Goal: Task Accomplishment & Management: Manage account settings

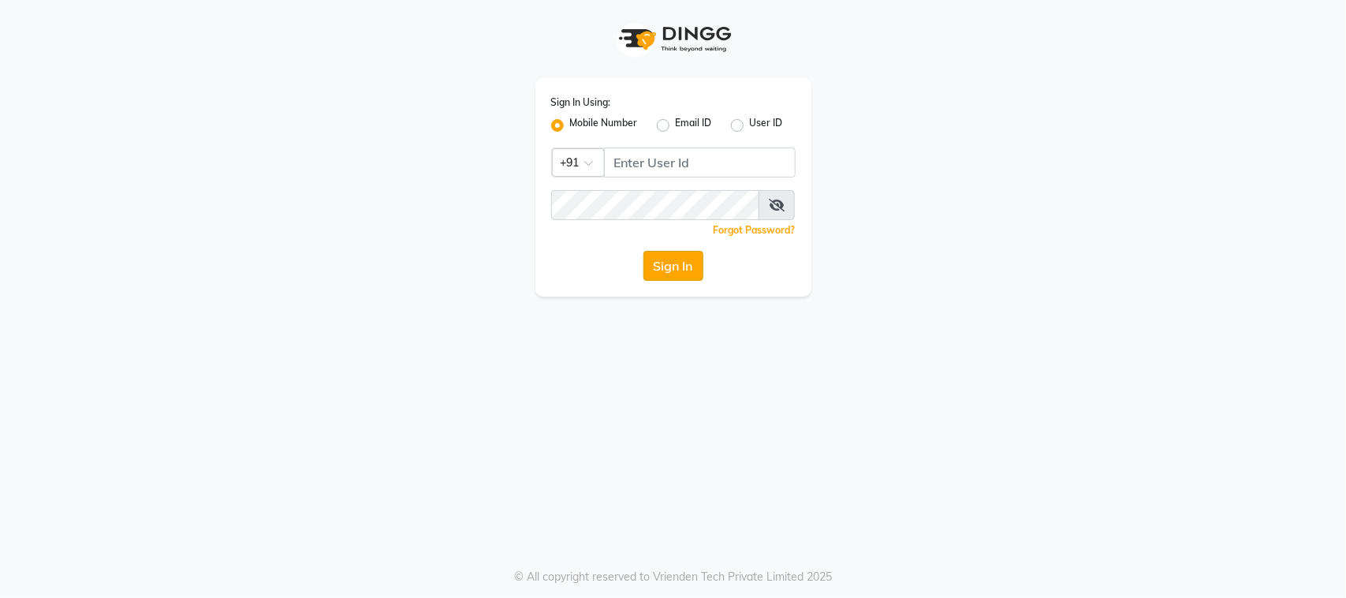
click at [655, 252] on button "Sign In" at bounding box center [673, 266] width 60 height 30
click at [677, 156] on input "Username" at bounding box center [700, 162] width 192 height 30
type input "9987871019"
click at [774, 205] on icon at bounding box center [777, 205] width 16 height 13
click at [680, 256] on button "Sign In" at bounding box center [673, 266] width 60 height 30
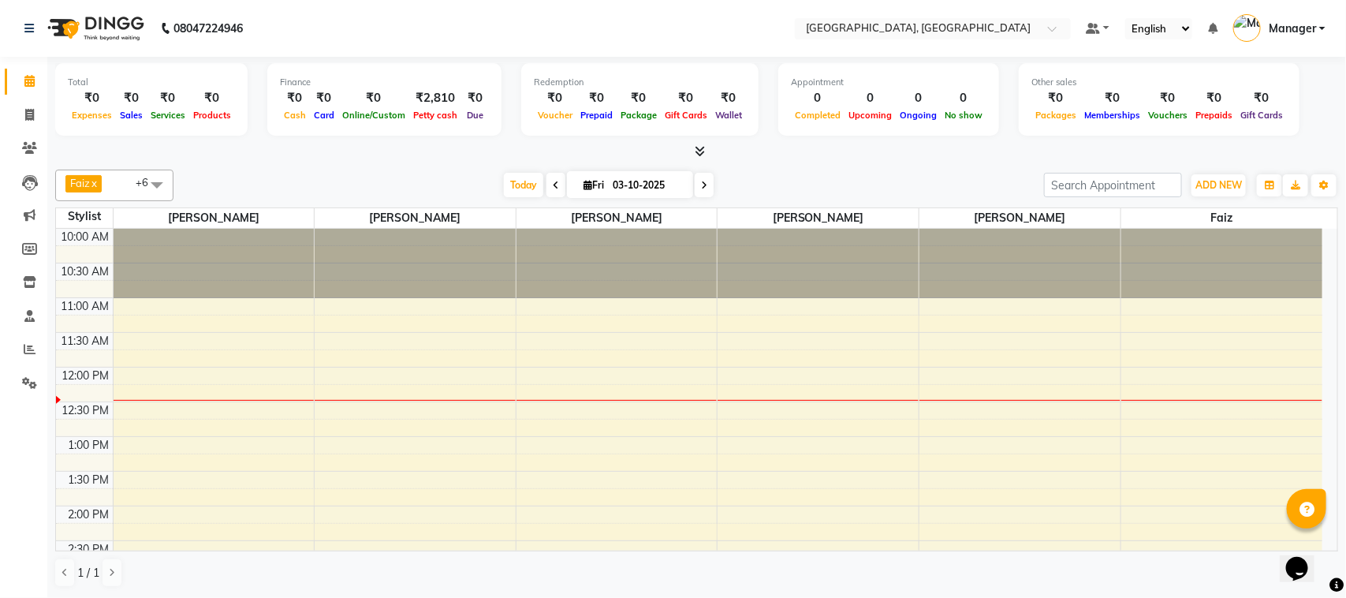
click at [96, 272] on div "10:30 AM" at bounding box center [85, 271] width 54 height 17
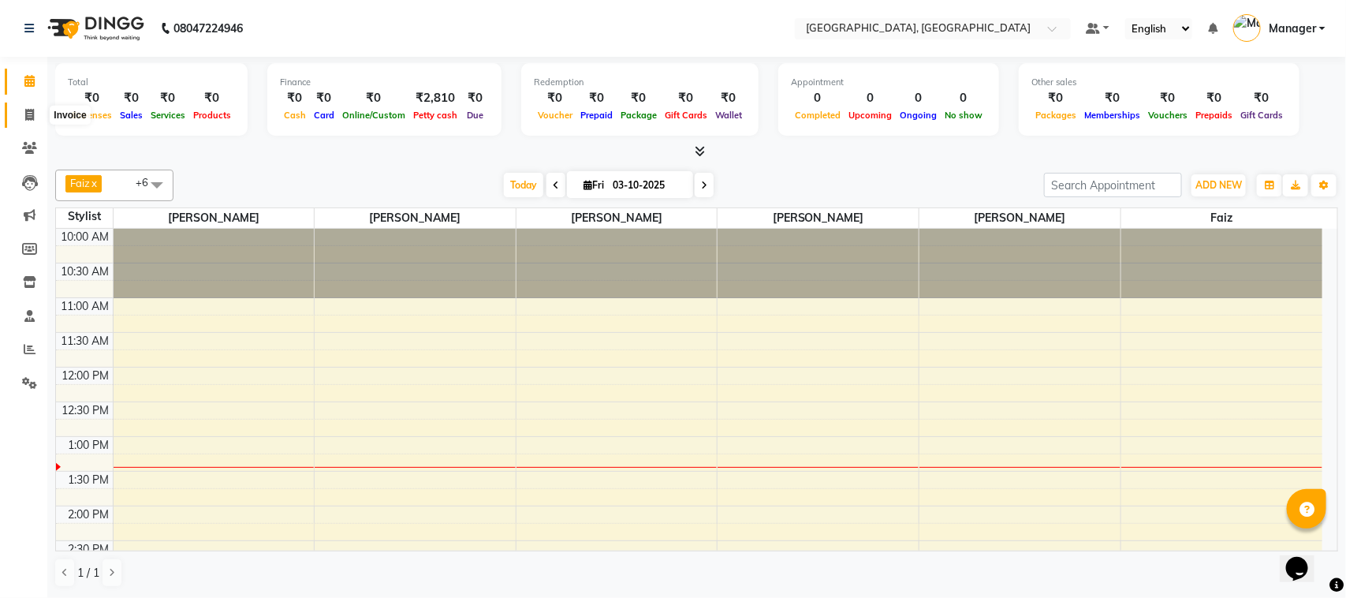
click at [26, 115] on icon at bounding box center [29, 115] width 9 height 12
select select "7742"
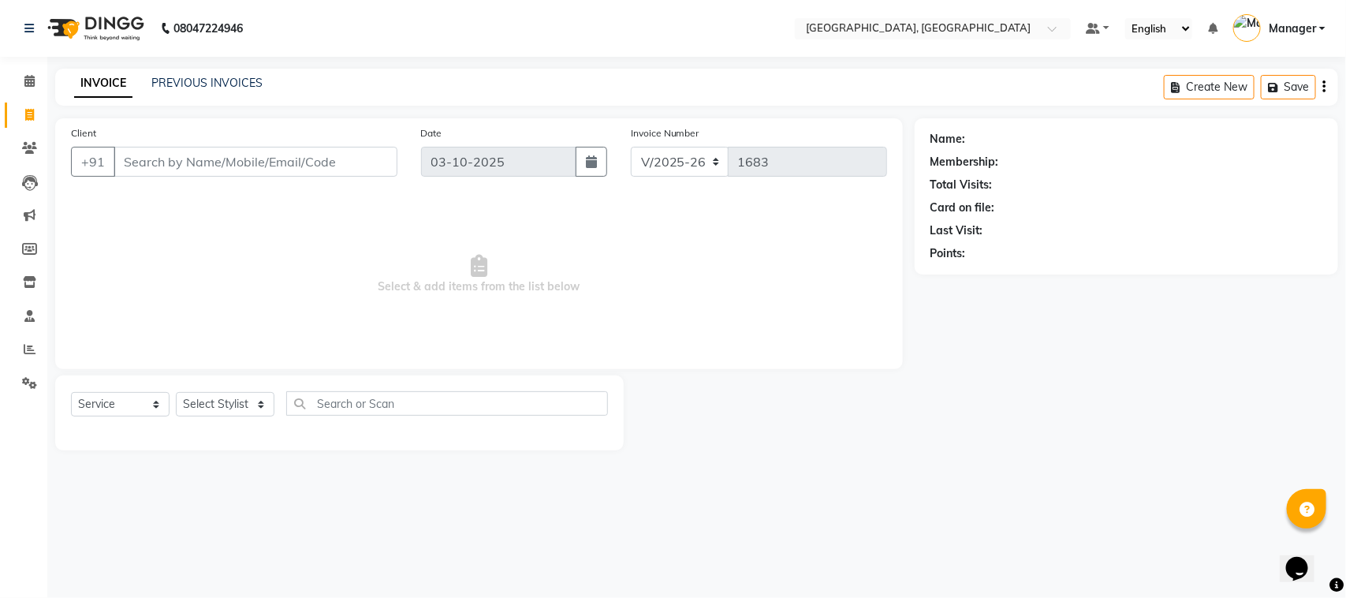
select select "membership"
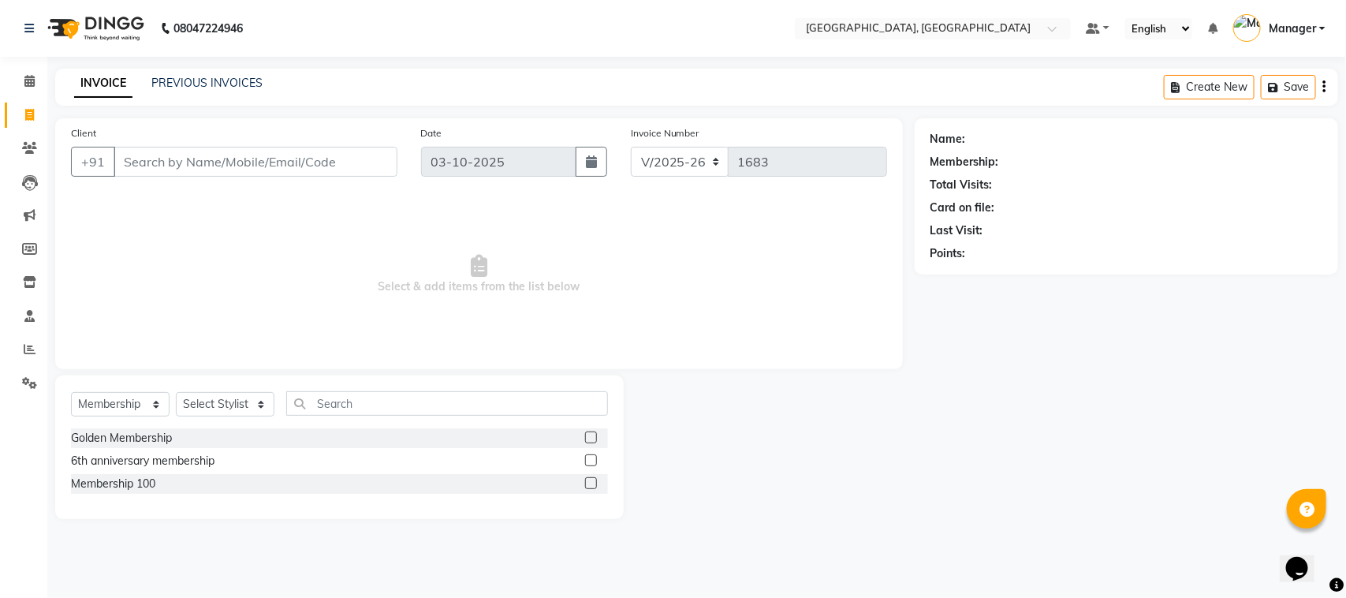
click at [273, 162] on input "Client" at bounding box center [256, 162] width 284 height 30
type input "9820157789"
click at [388, 158] on button "Add Client" at bounding box center [356, 162] width 81 height 30
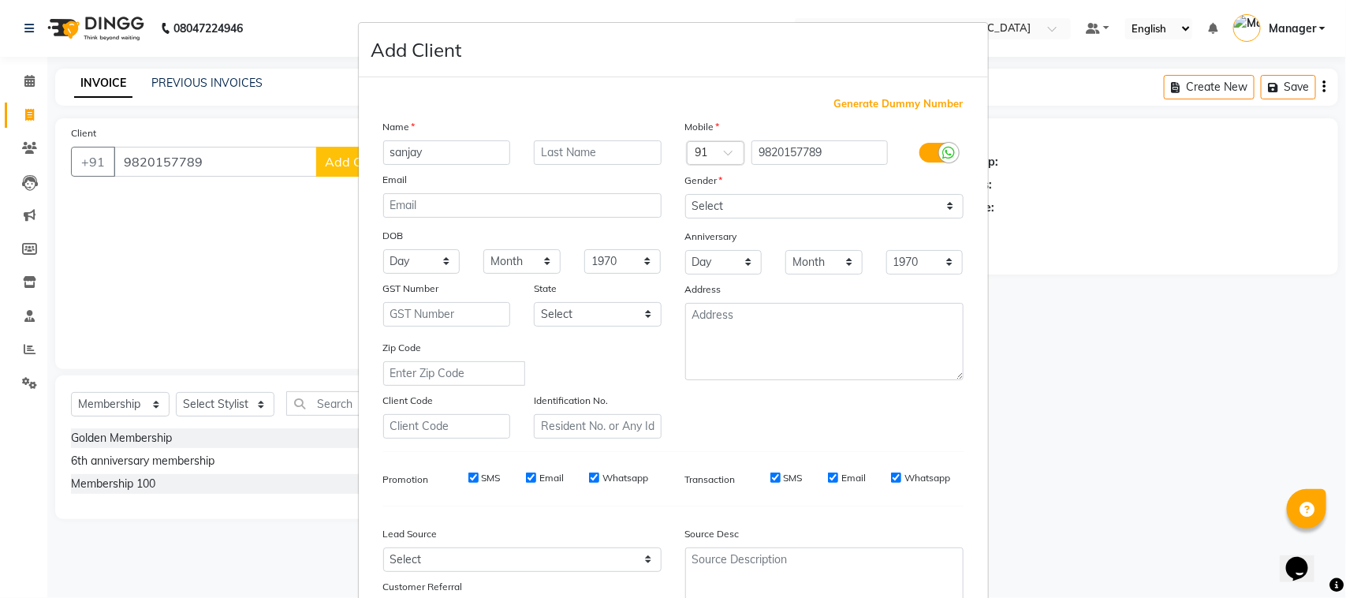
type input "sanjay"
click at [574, 150] on input "text" at bounding box center [598, 152] width 128 height 24
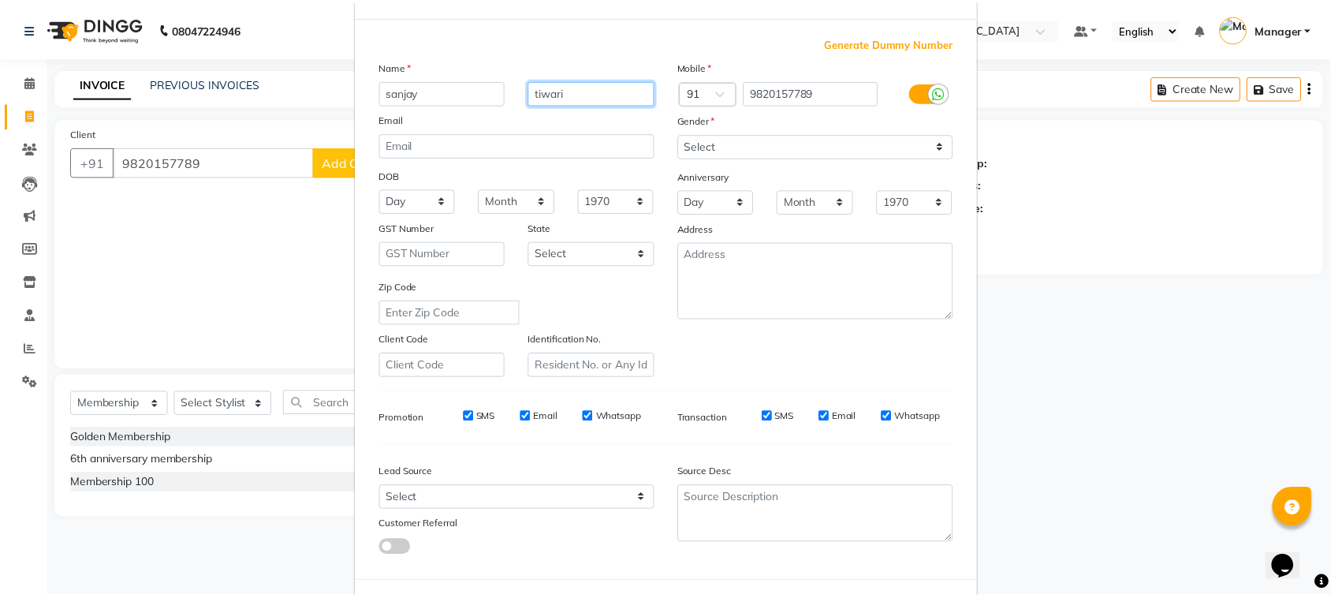
scroll to position [124, 0]
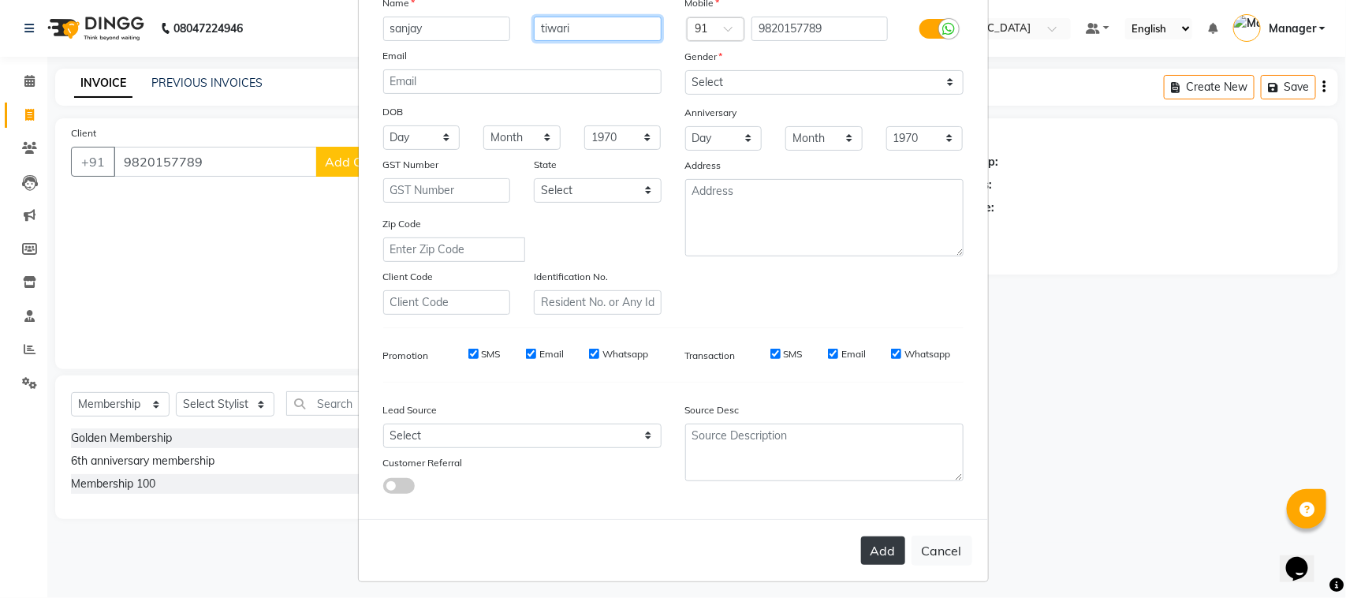
type input "tiwari"
click at [861, 546] on button "Add" at bounding box center [883, 550] width 44 height 28
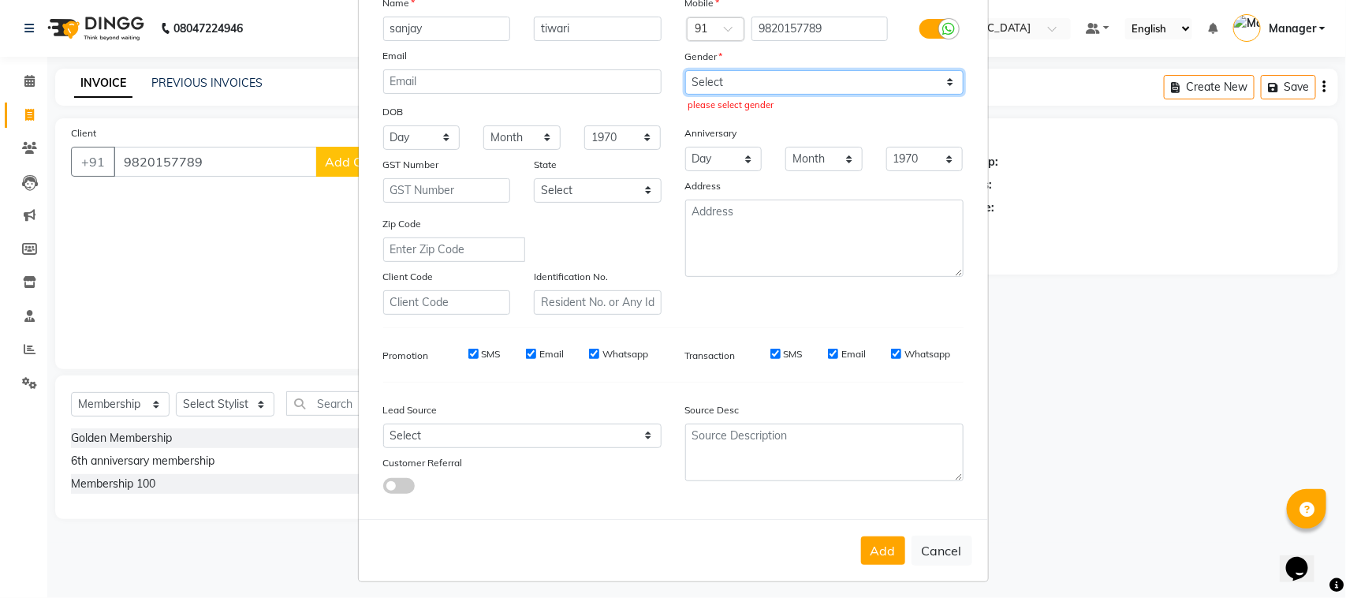
click at [934, 76] on select "Select [DEMOGRAPHIC_DATA] [DEMOGRAPHIC_DATA] Other Prefer Not To Say" at bounding box center [824, 82] width 278 height 24
select select "[DEMOGRAPHIC_DATA]"
click at [685, 70] on select "Select [DEMOGRAPHIC_DATA] [DEMOGRAPHIC_DATA] Other Prefer Not To Say" at bounding box center [824, 82] width 278 height 24
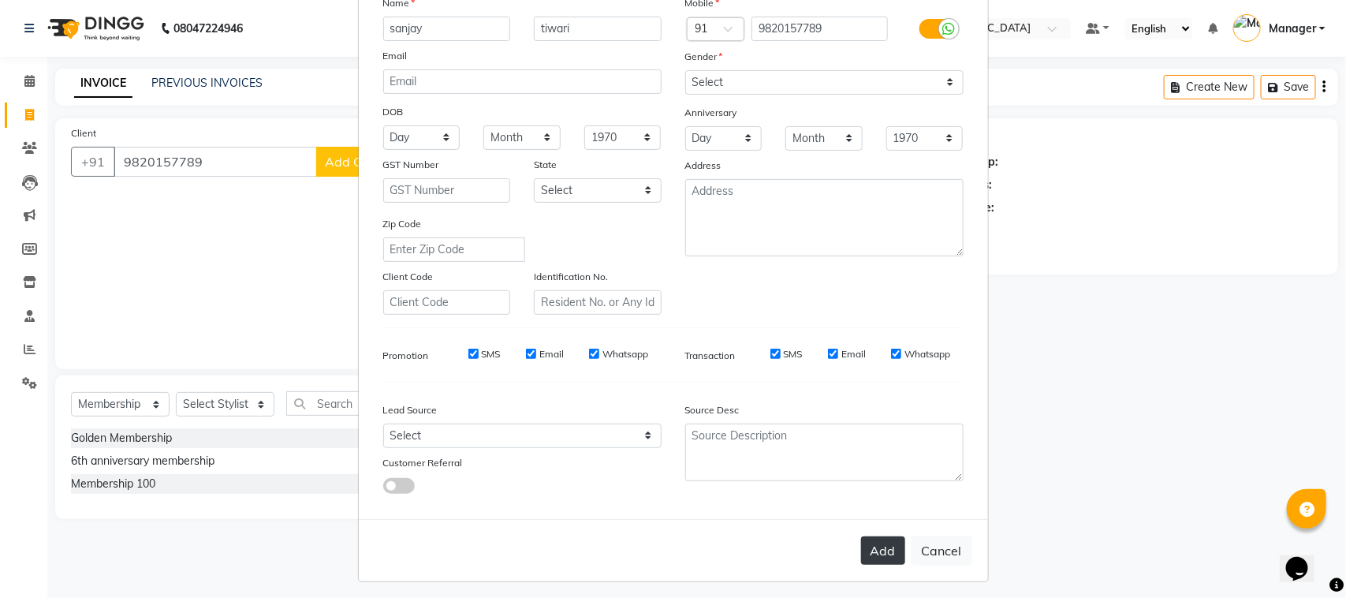
click at [869, 545] on button "Add" at bounding box center [883, 550] width 44 height 28
type input "98******89"
select select
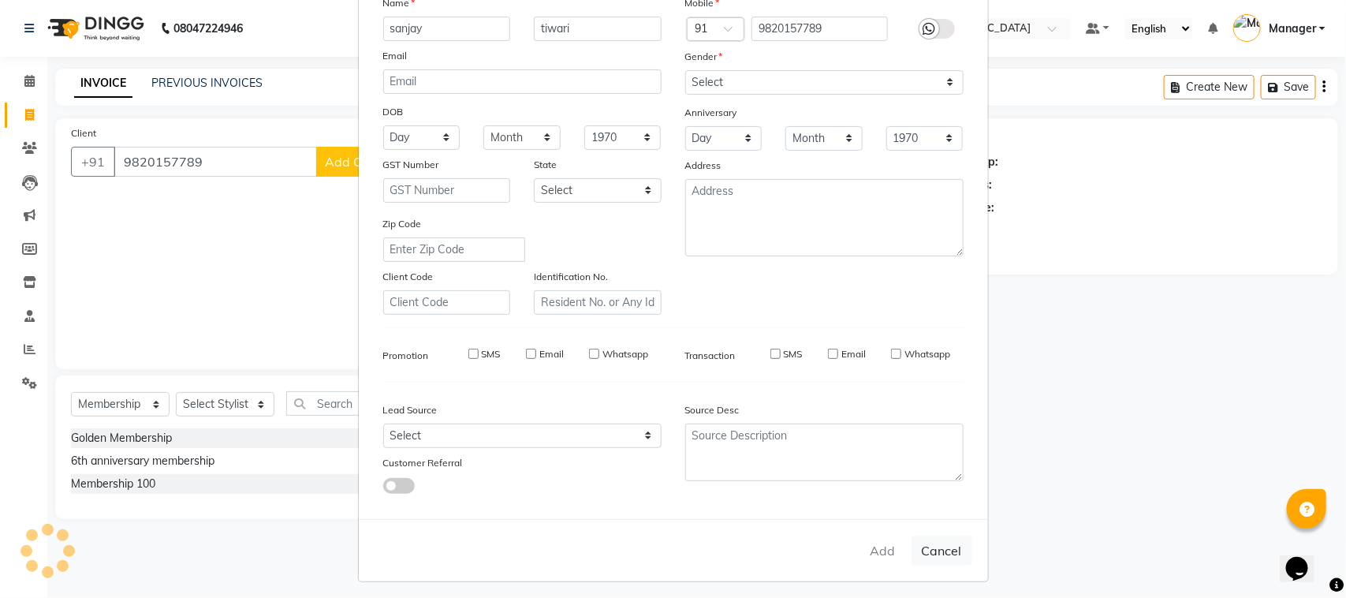
select select
checkbox input "false"
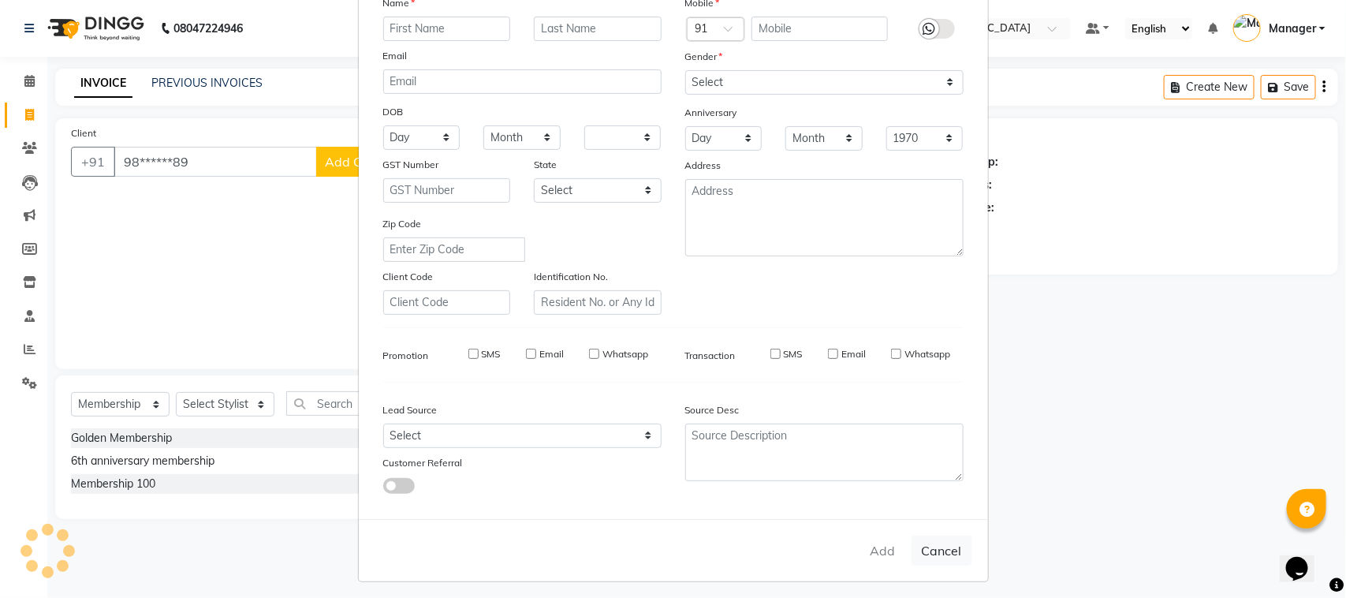
checkbox input "false"
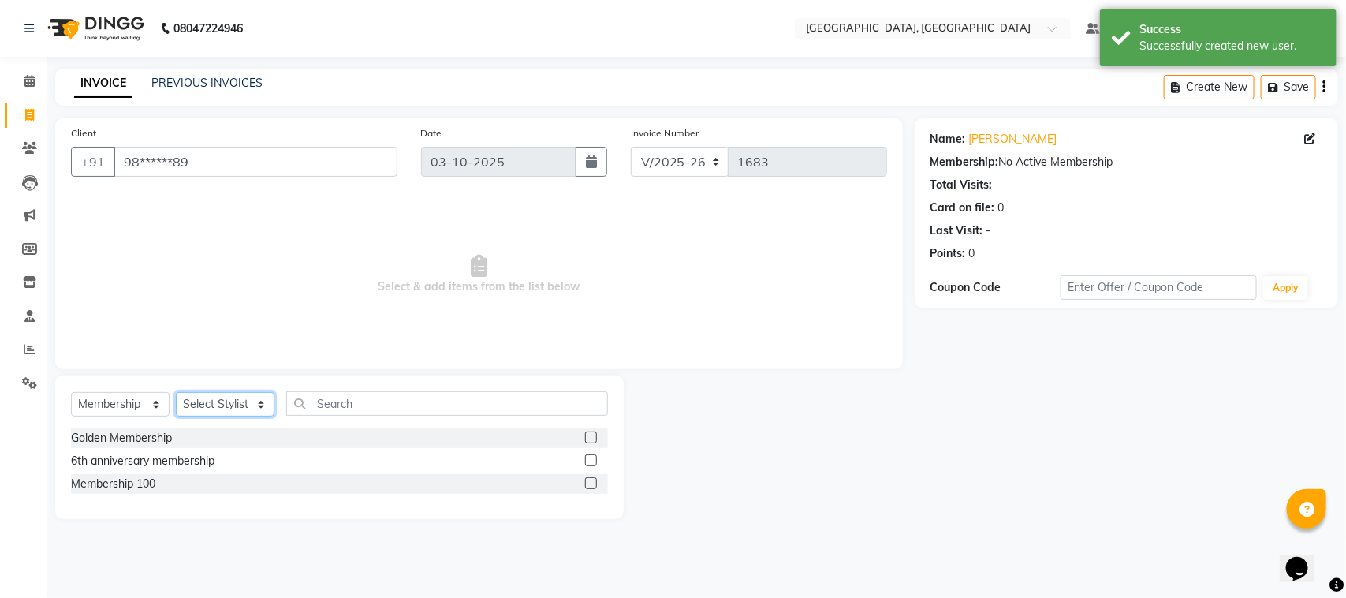
click at [266, 408] on select "Select Stylist [PERSON_NAME] [PERSON_NAME] Jyoti wadar Manager [PERSON_NAME] [P…" at bounding box center [225, 404] width 99 height 24
select select "91632"
click at [176, 392] on select "Select Stylist [PERSON_NAME] [PERSON_NAME] Jyoti wadar Manager [PERSON_NAME] [P…" at bounding box center [225, 404] width 99 height 24
click at [206, 369] on div "Client +91 98******89 Date [DATE] Invoice Number V/2025 V/[PHONE_NUMBER] Select…" at bounding box center [478, 318] width 871 height 401
click at [151, 403] on select "Select Service Product Membership Package Voucher Prepaid Gift Card" at bounding box center [120, 404] width 99 height 24
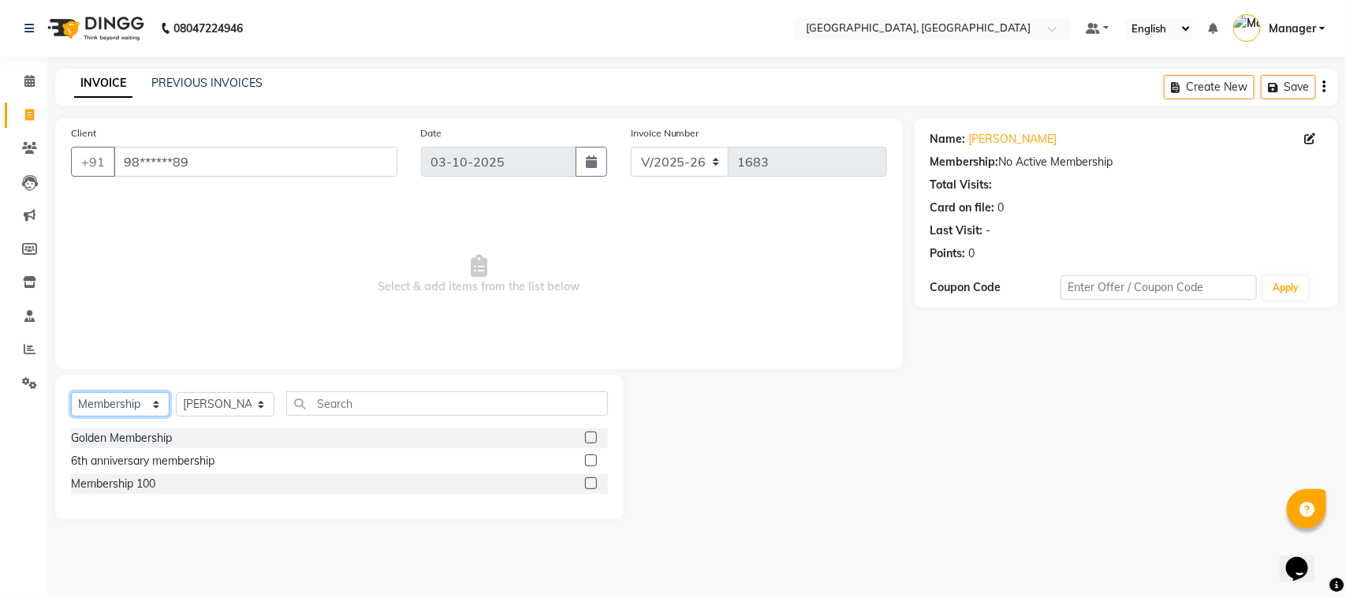
select select "service"
click at [71, 392] on select "Select Service Product Membership Package Voucher Prepaid Gift Card" at bounding box center [120, 404] width 99 height 24
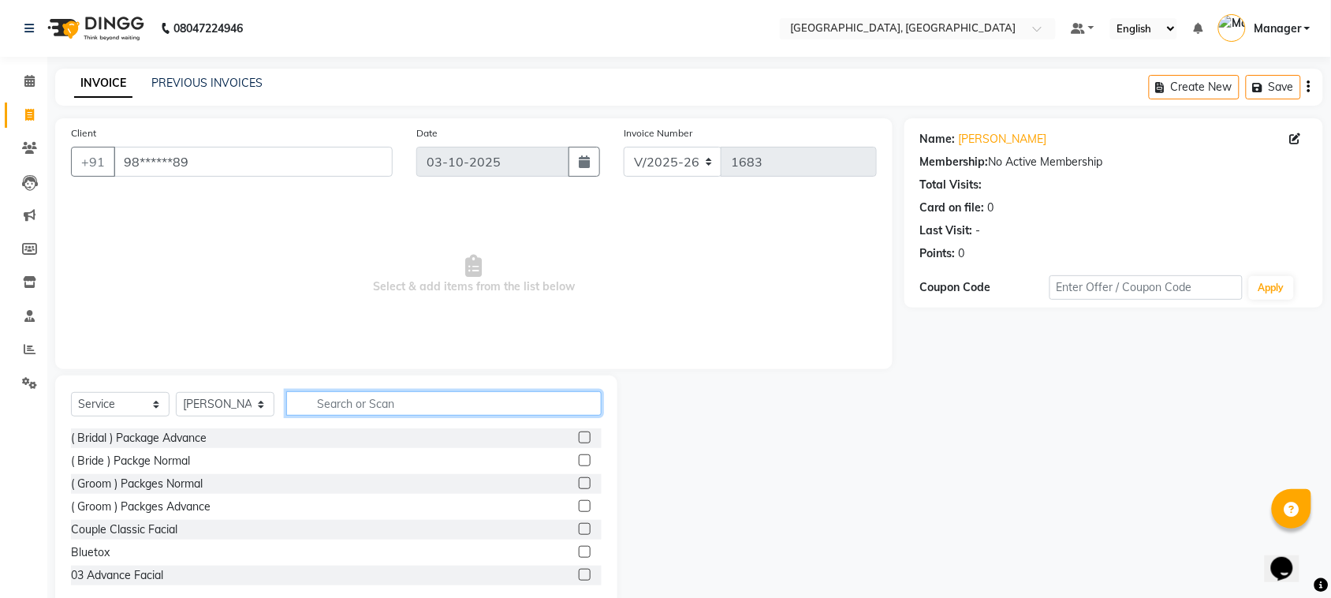
click at [296, 402] on input "text" at bounding box center [443, 403] width 315 height 24
click at [322, 398] on input "text" at bounding box center [443, 403] width 315 height 24
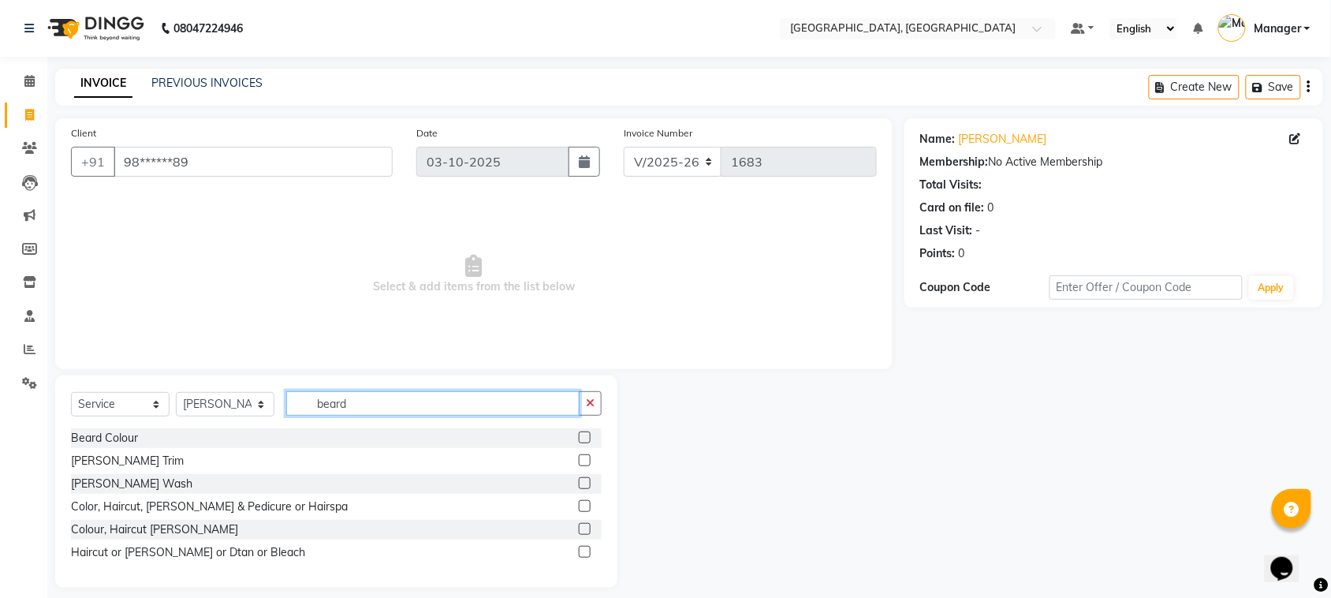
type input "beard"
click at [584, 463] on label at bounding box center [585, 460] width 12 height 12
click at [584, 463] on input "checkbox" at bounding box center [584, 461] width 10 height 10
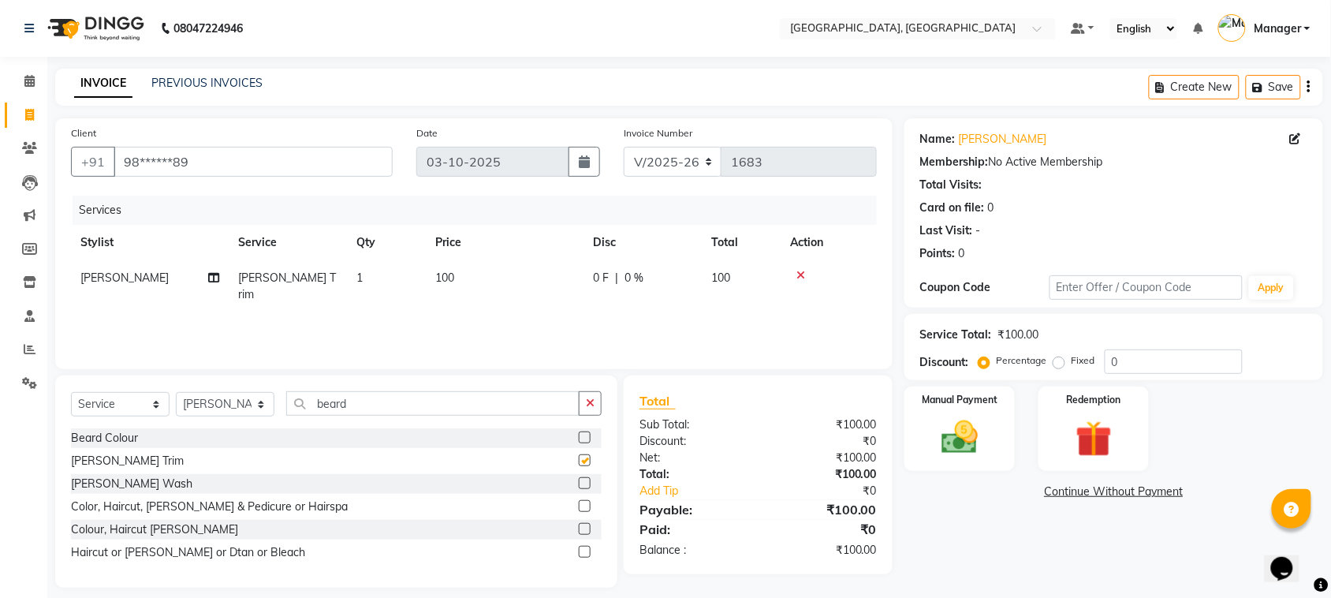
checkbox input "false"
click at [363, 401] on input "beard" at bounding box center [432, 403] width 293 height 24
type input "b"
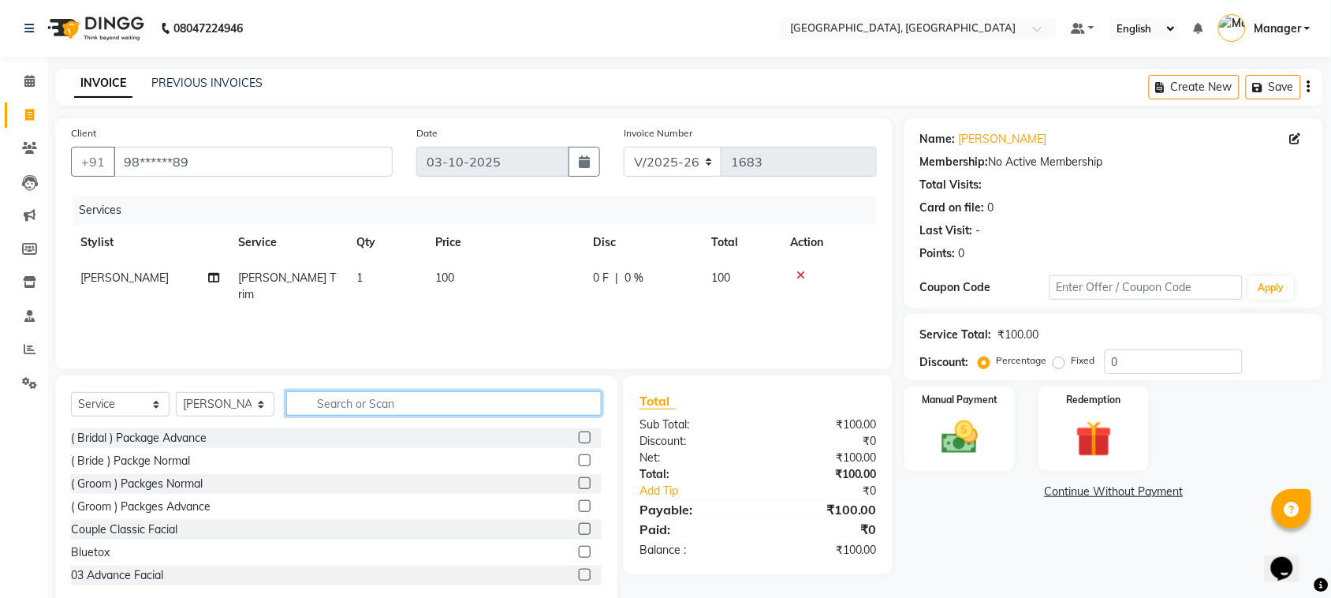
click at [401, 401] on input "text" at bounding box center [443, 403] width 315 height 24
click at [804, 270] on icon at bounding box center [800, 275] width 9 height 11
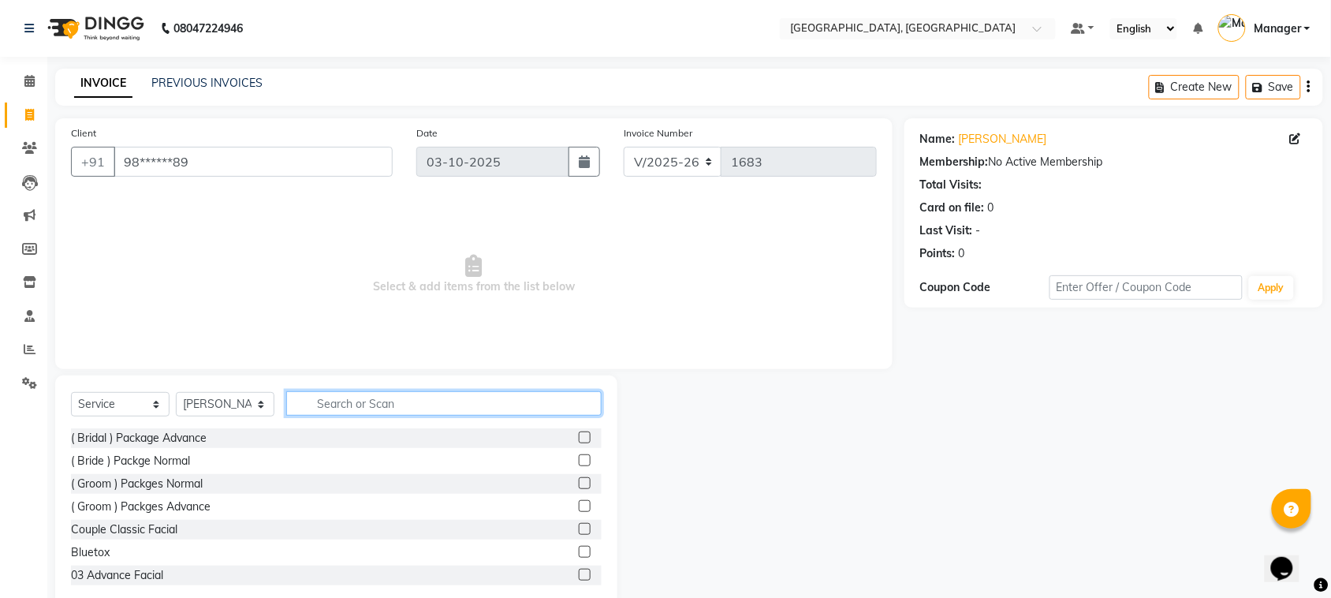
click at [373, 400] on input "text" at bounding box center [443, 403] width 315 height 24
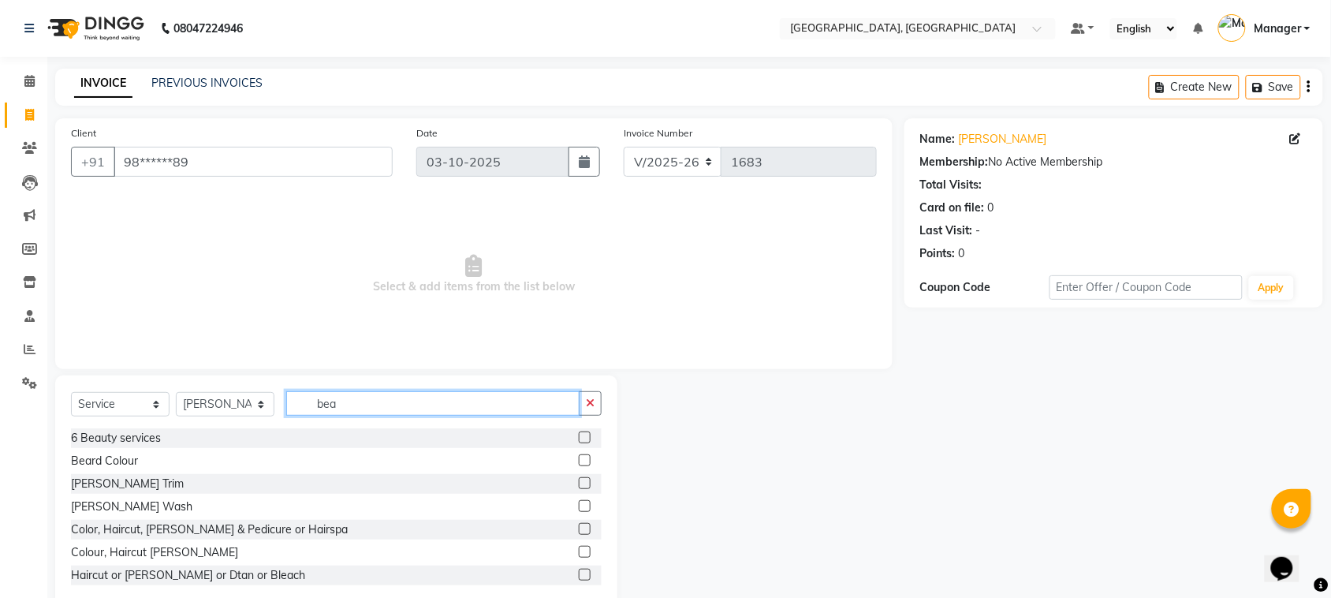
type input "bea"
click at [579, 548] on label at bounding box center [585, 552] width 12 height 12
click at [579, 548] on input "checkbox" at bounding box center [584, 552] width 10 height 10
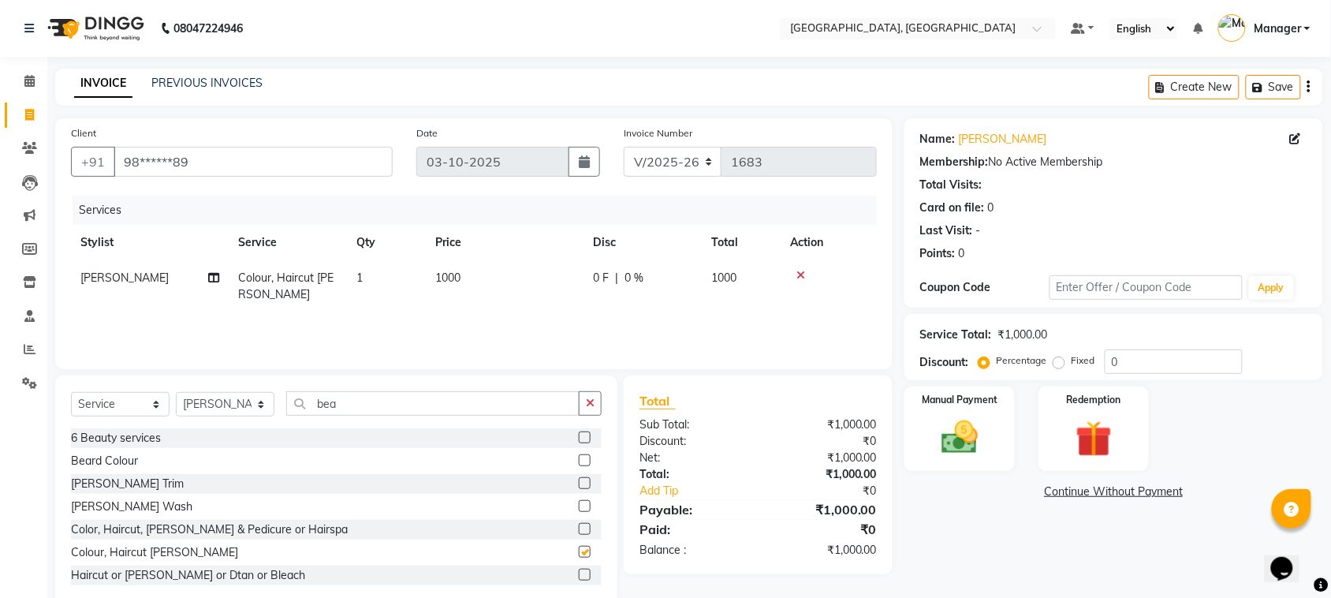
checkbox input "false"
click at [450, 278] on span "1000" at bounding box center [447, 277] width 25 height 14
select select "91632"
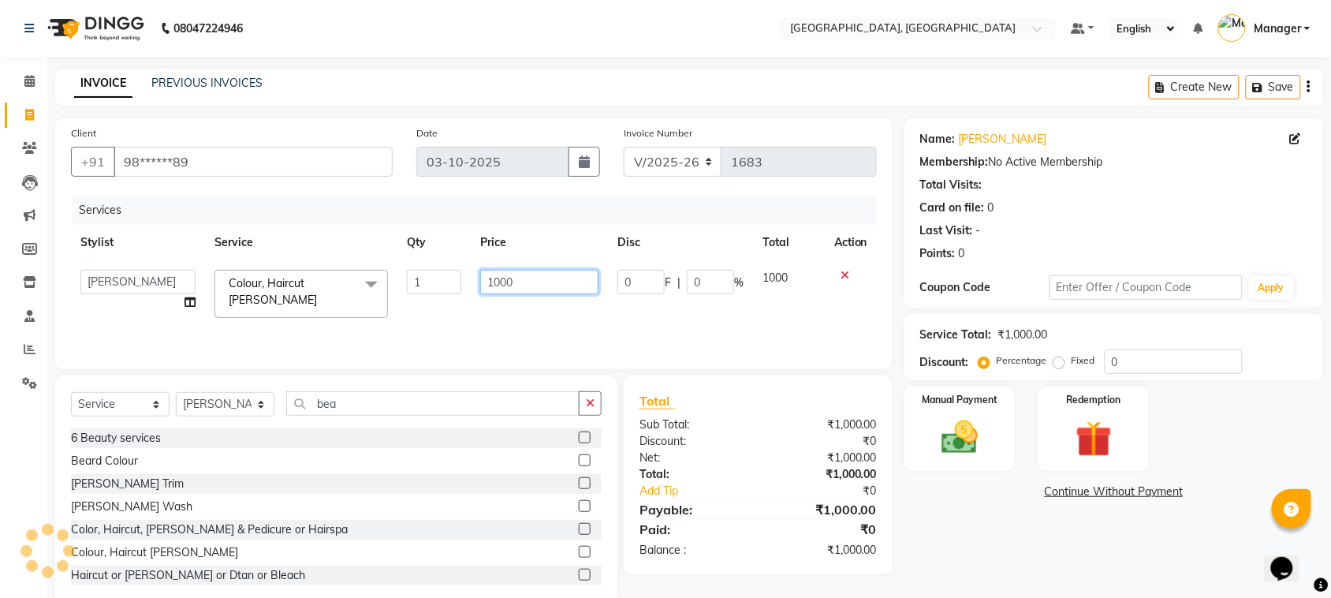
click at [490, 282] on input "1000" at bounding box center [539, 282] width 118 height 24
click at [499, 282] on input "1000" at bounding box center [539, 282] width 118 height 24
type input "1100"
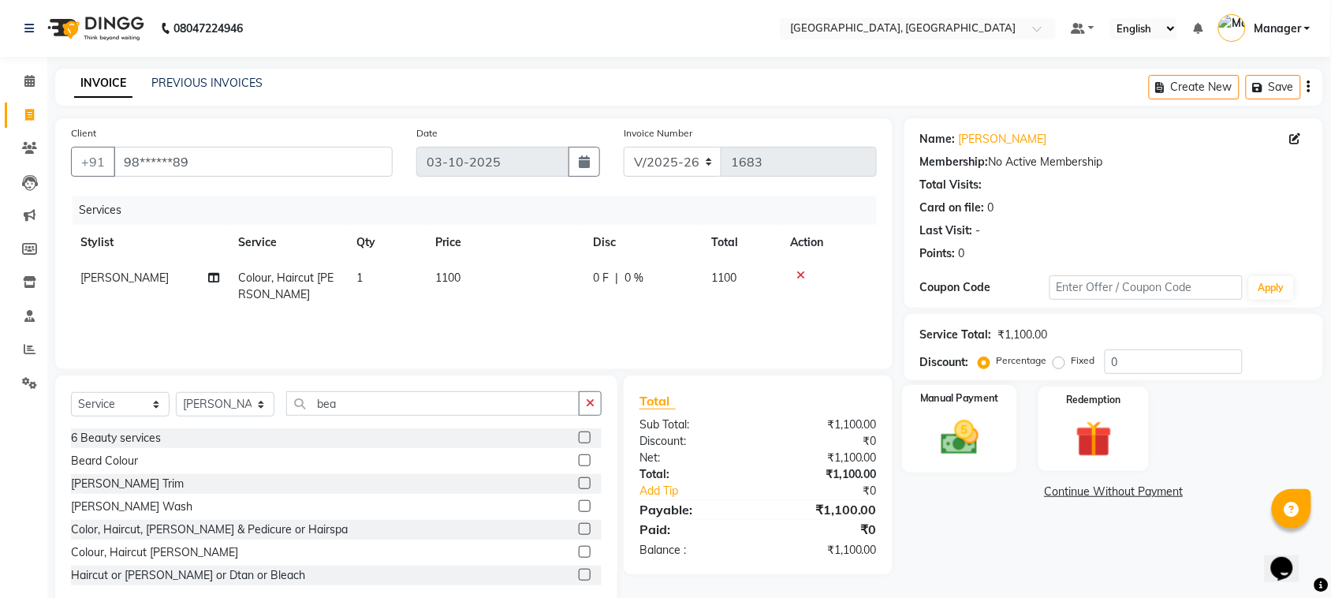
click at [935, 424] on img at bounding box center [960, 437] width 62 height 43
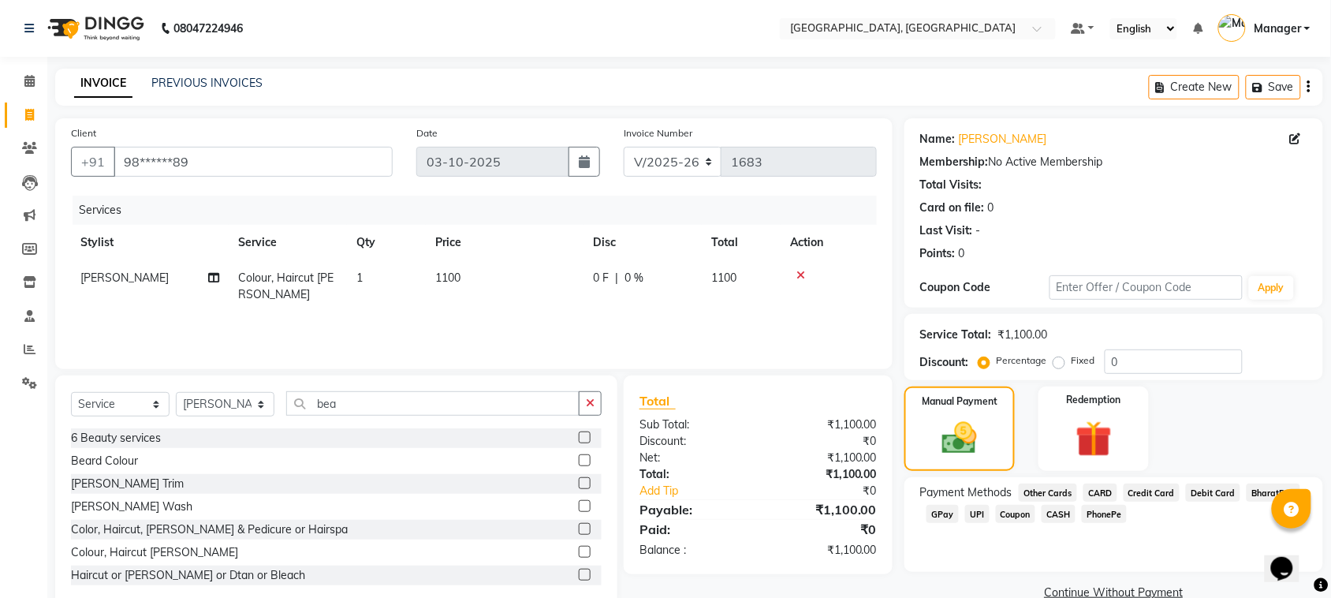
click at [1069, 509] on span "CASH" at bounding box center [1059, 514] width 34 height 18
click at [1138, 595] on button "Add Payment" at bounding box center [1182, 597] width 250 height 24
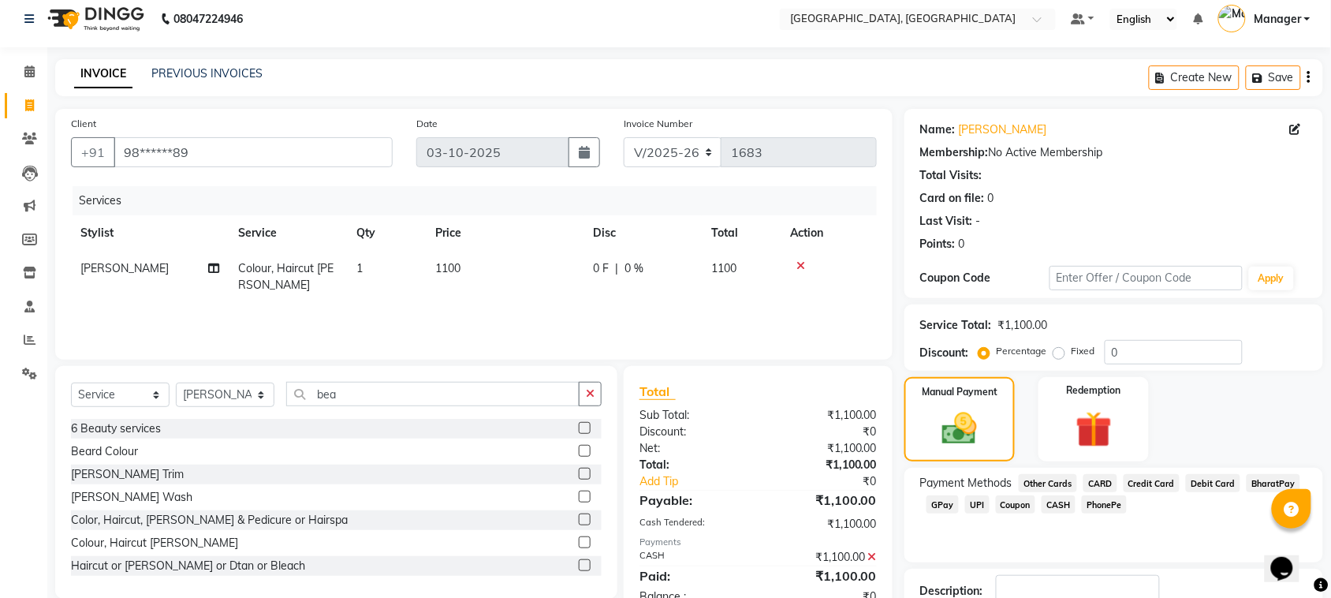
scroll to position [119, 0]
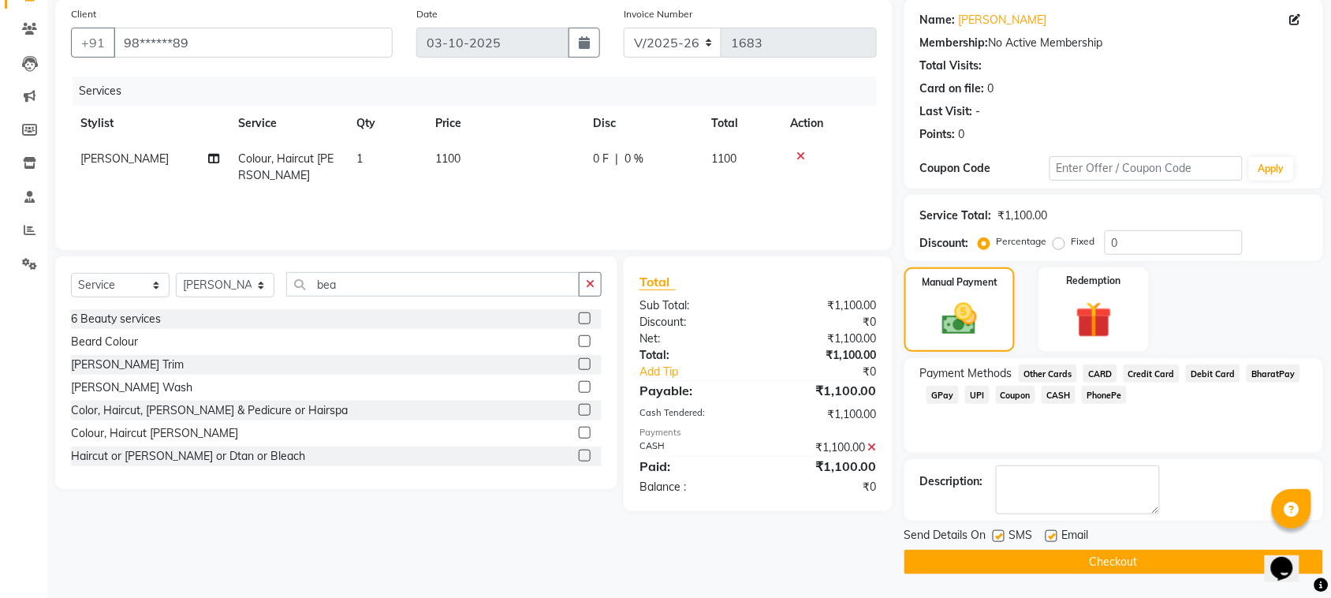
click at [1173, 561] on button "Checkout" at bounding box center [1113, 562] width 419 height 24
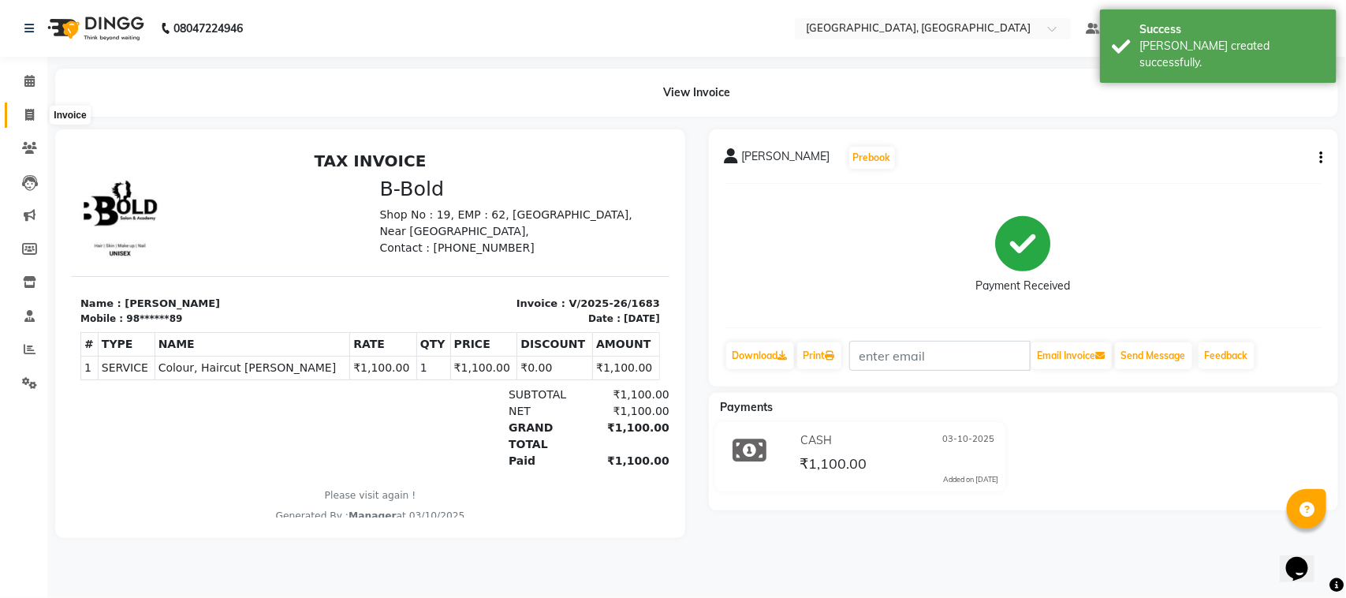
click at [25, 112] on icon at bounding box center [29, 115] width 9 height 12
select select "service"
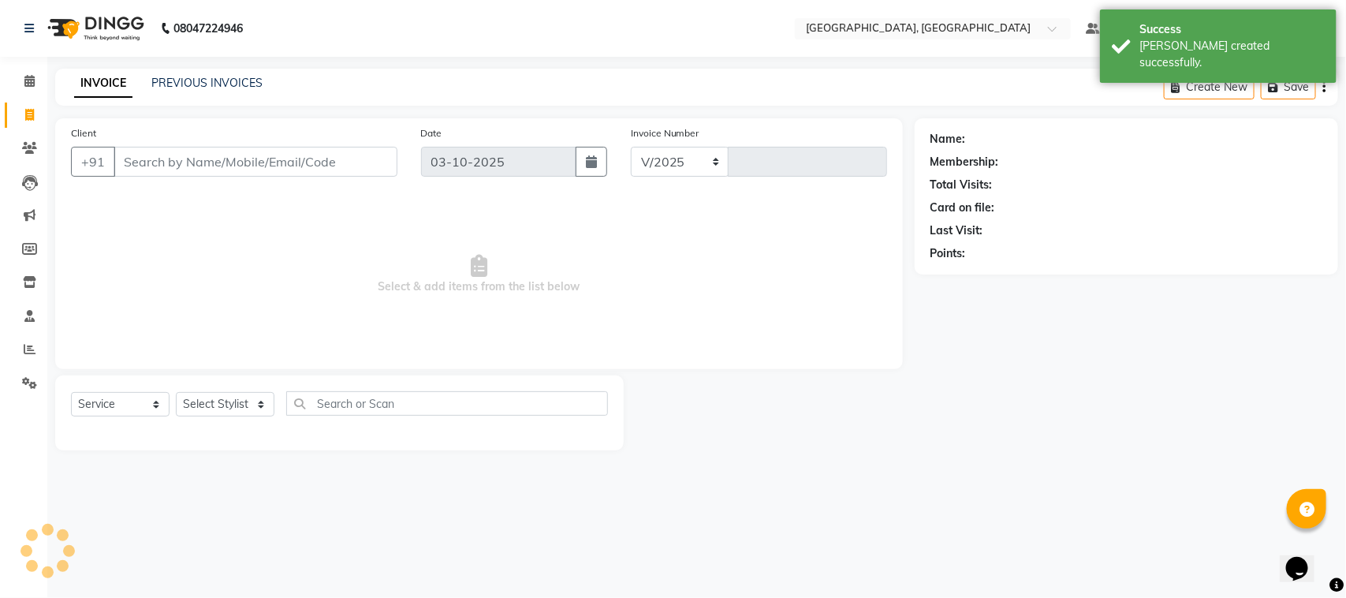
select select "7742"
type input "1684"
select select "membership"
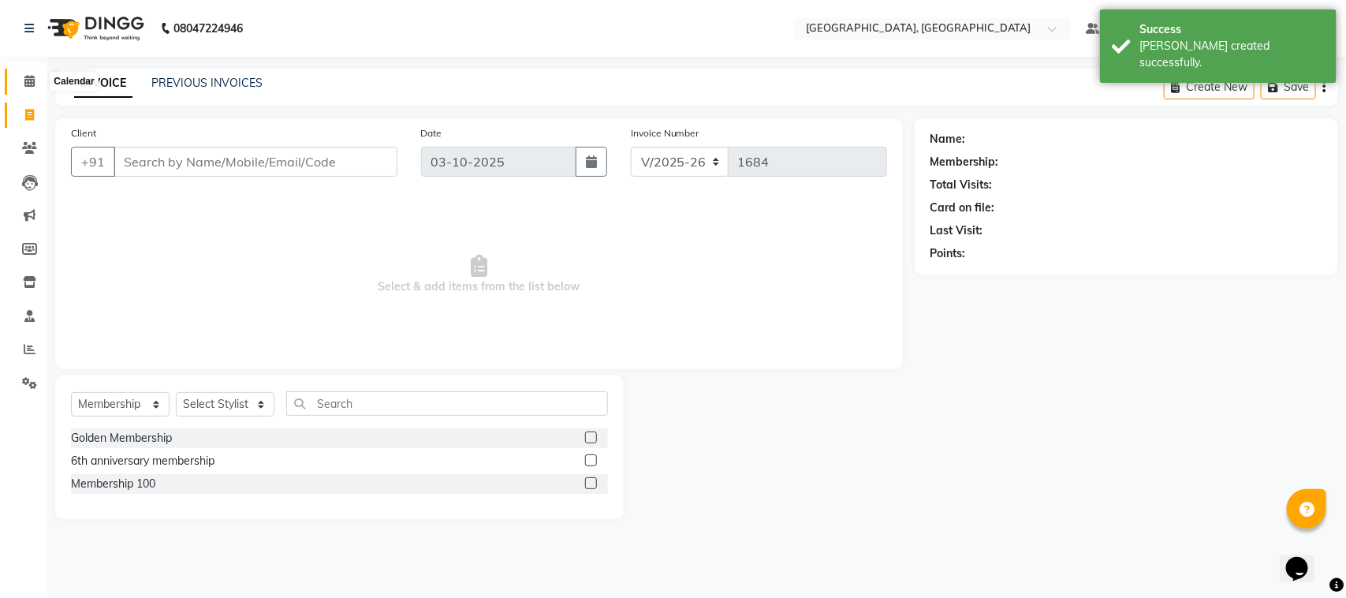
click at [28, 79] on icon at bounding box center [29, 81] width 10 height 12
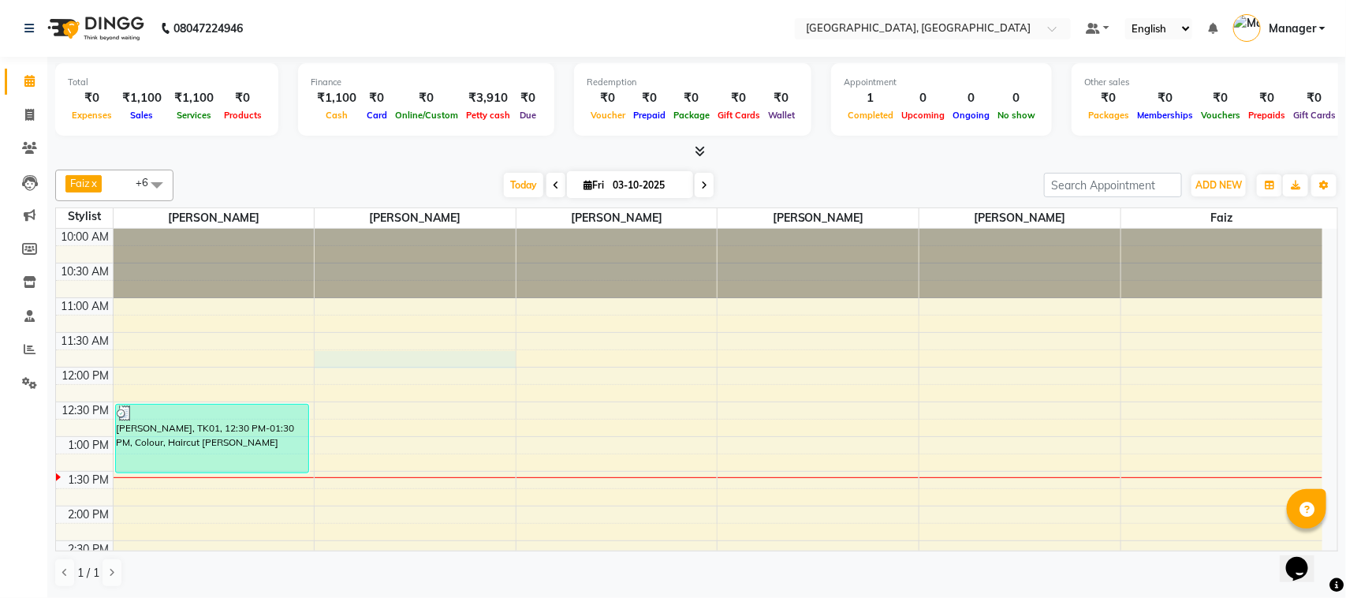
drag, startPoint x: 424, startPoint y: 368, endPoint x: 403, endPoint y: 360, distance: 23.0
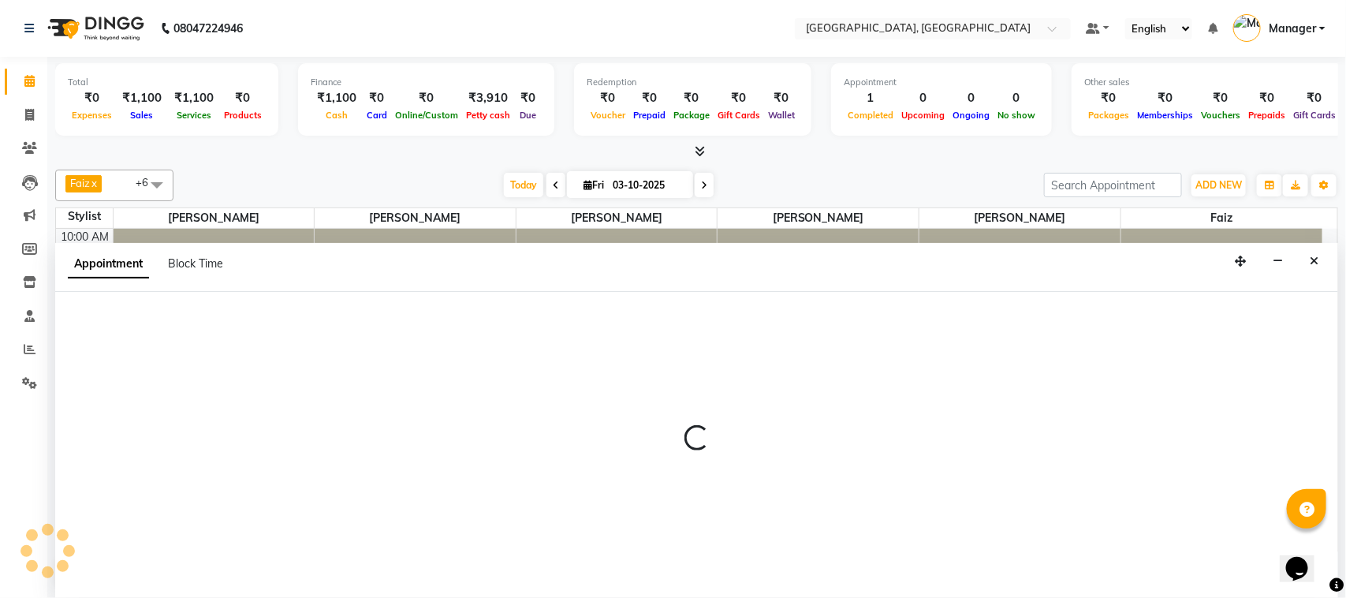
select select "68996"
select select "tentative"
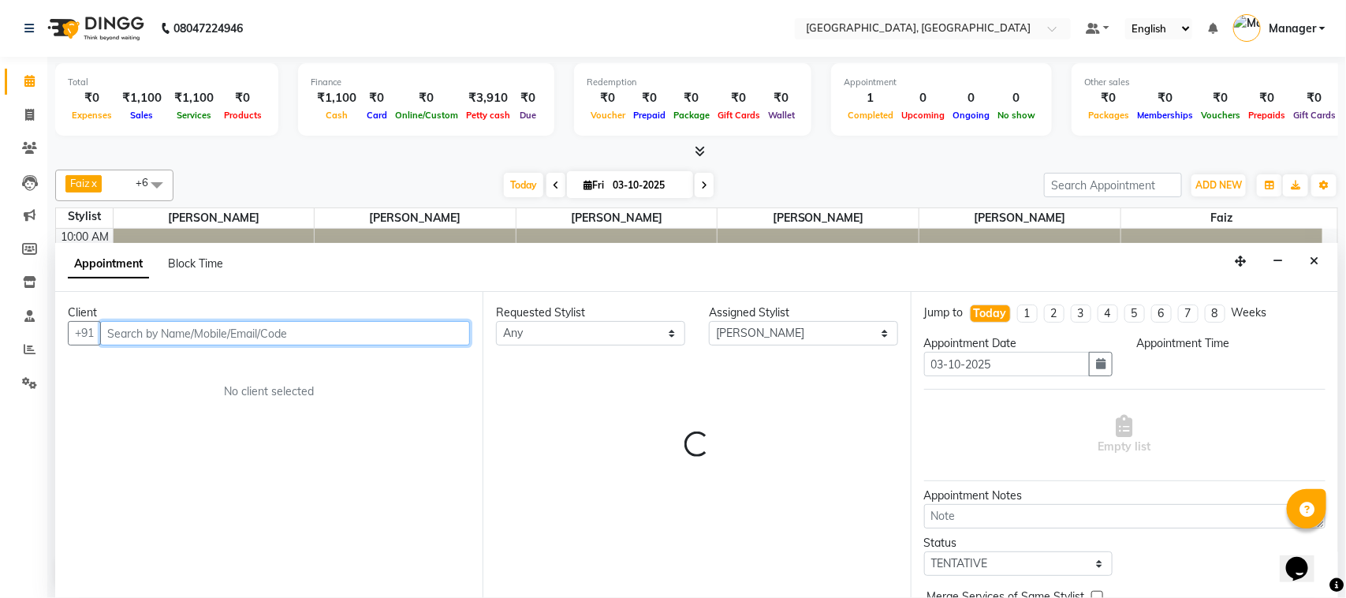
select select "705"
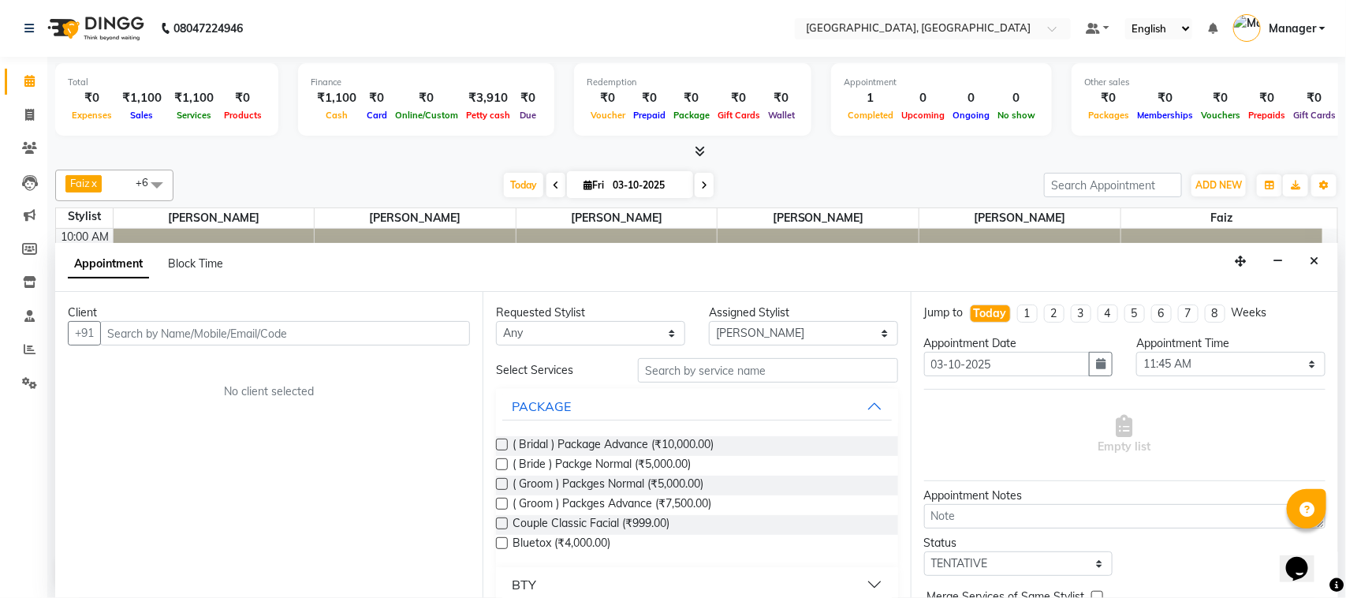
click at [1329, 267] on div "Appointment Block Time" at bounding box center [696, 267] width 1283 height 49
click at [1322, 264] on button "Close" at bounding box center [1314, 261] width 23 height 24
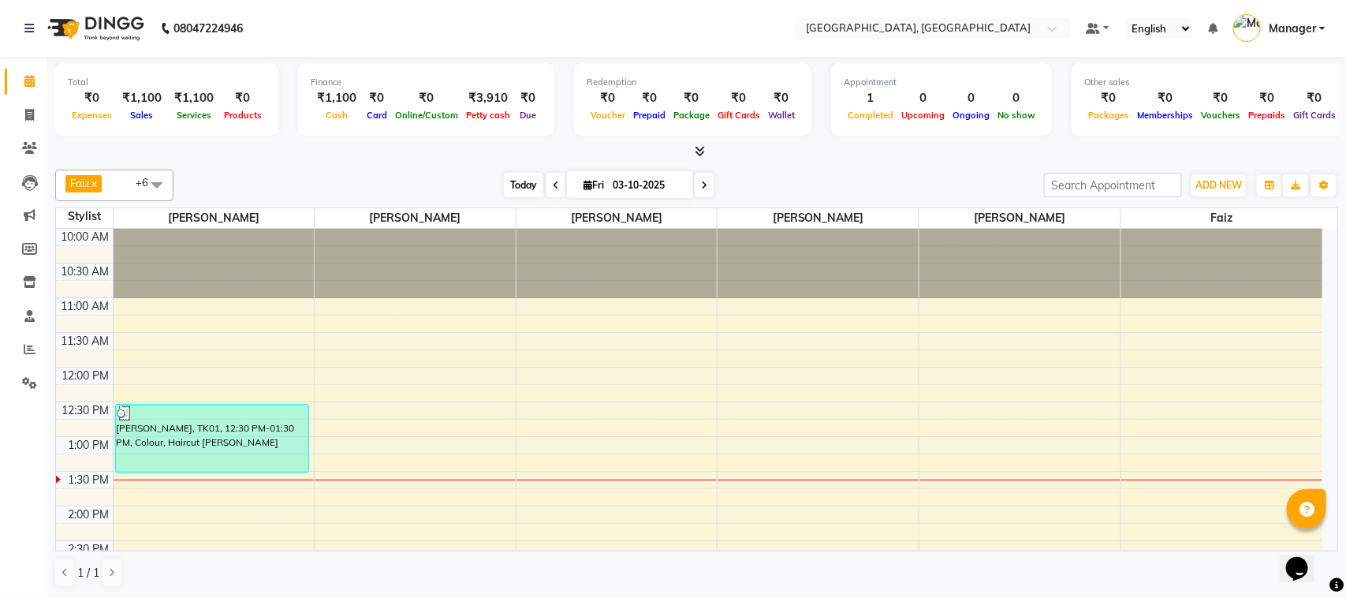
click at [525, 184] on span "Today" at bounding box center [523, 185] width 39 height 24
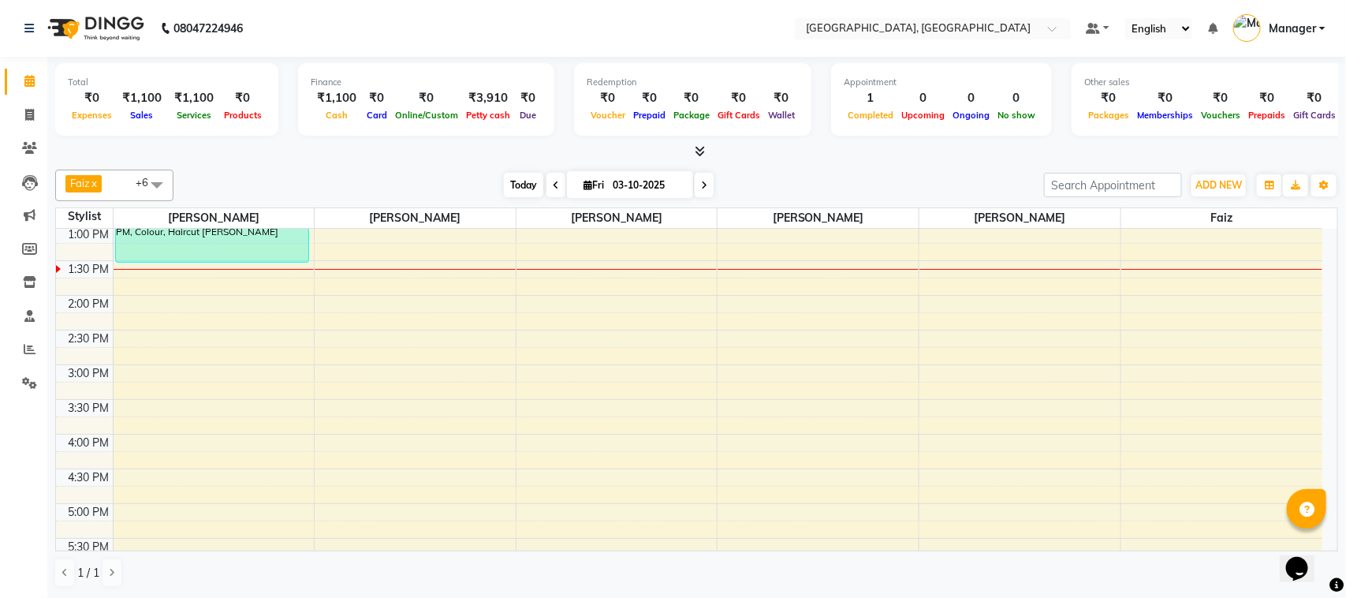
click at [526, 181] on span "Today" at bounding box center [523, 185] width 39 height 24
click at [24, 281] on icon at bounding box center [29, 282] width 13 height 12
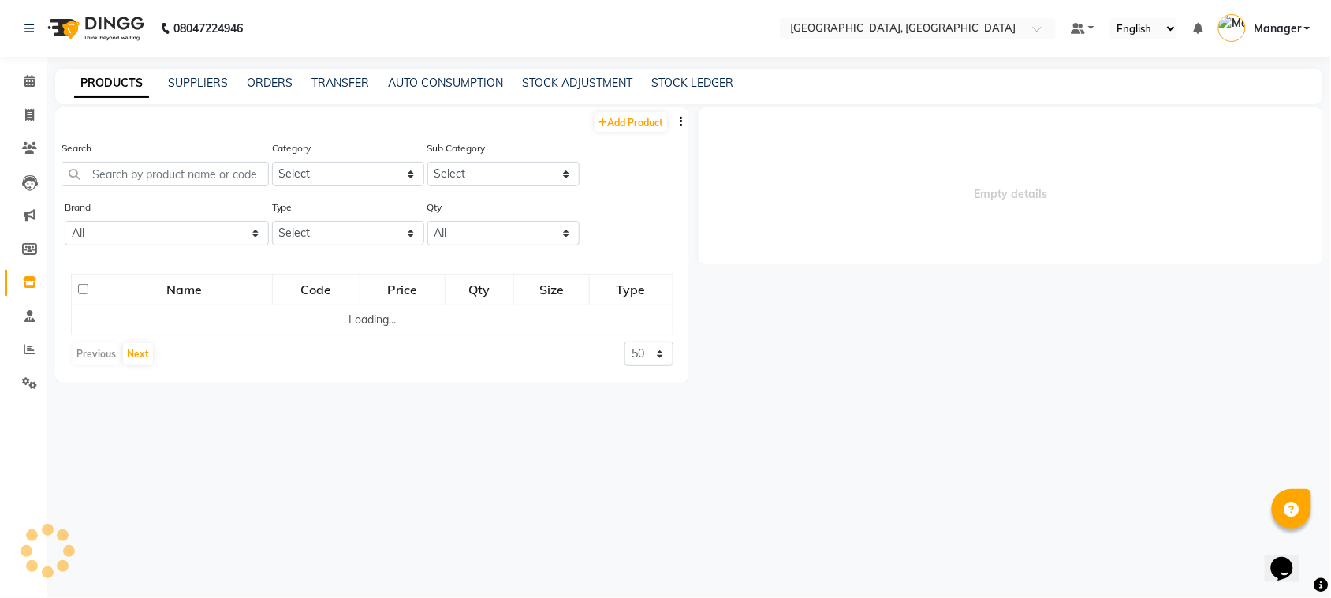
select select
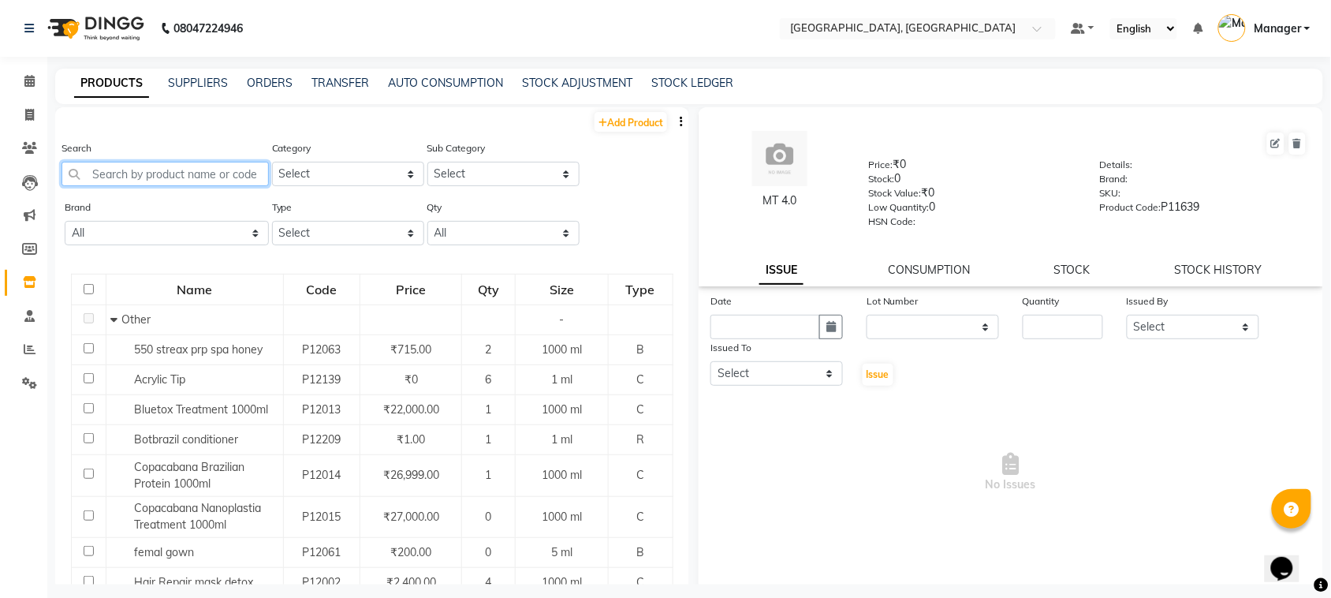
click at [178, 173] on input "text" at bounding box center [165, 174] width 207 height 24
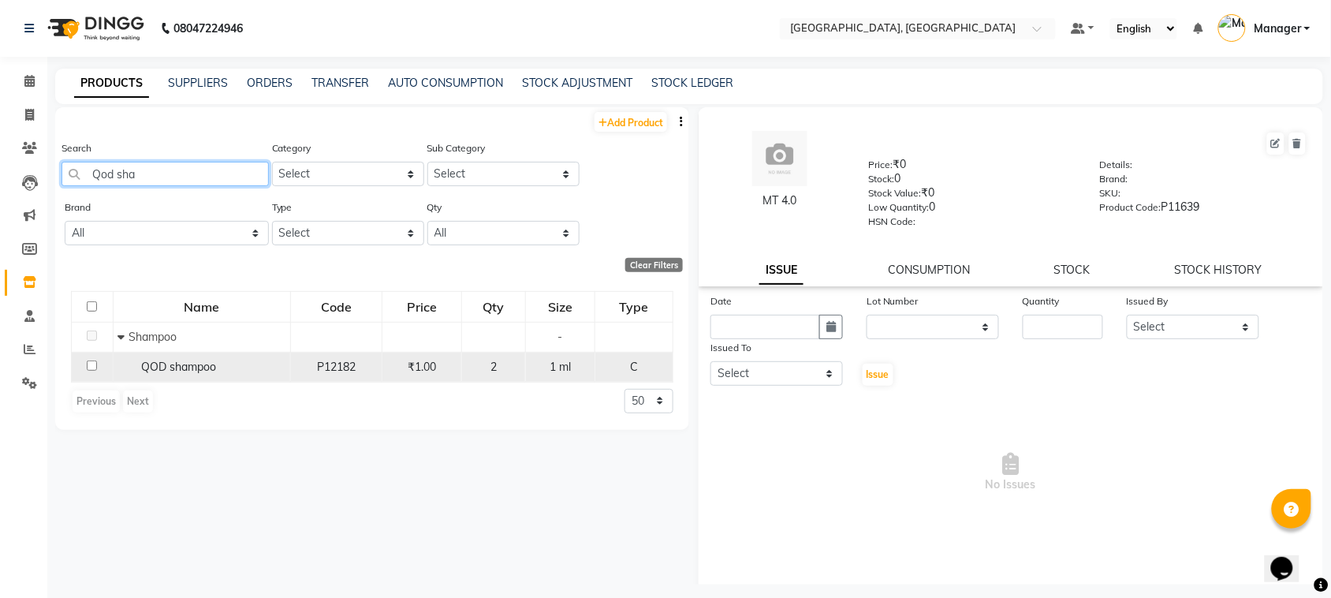
type input "Qod sha"
click at [490, 372] on div "2" at bounding box center [493, 367] width 50 height 17
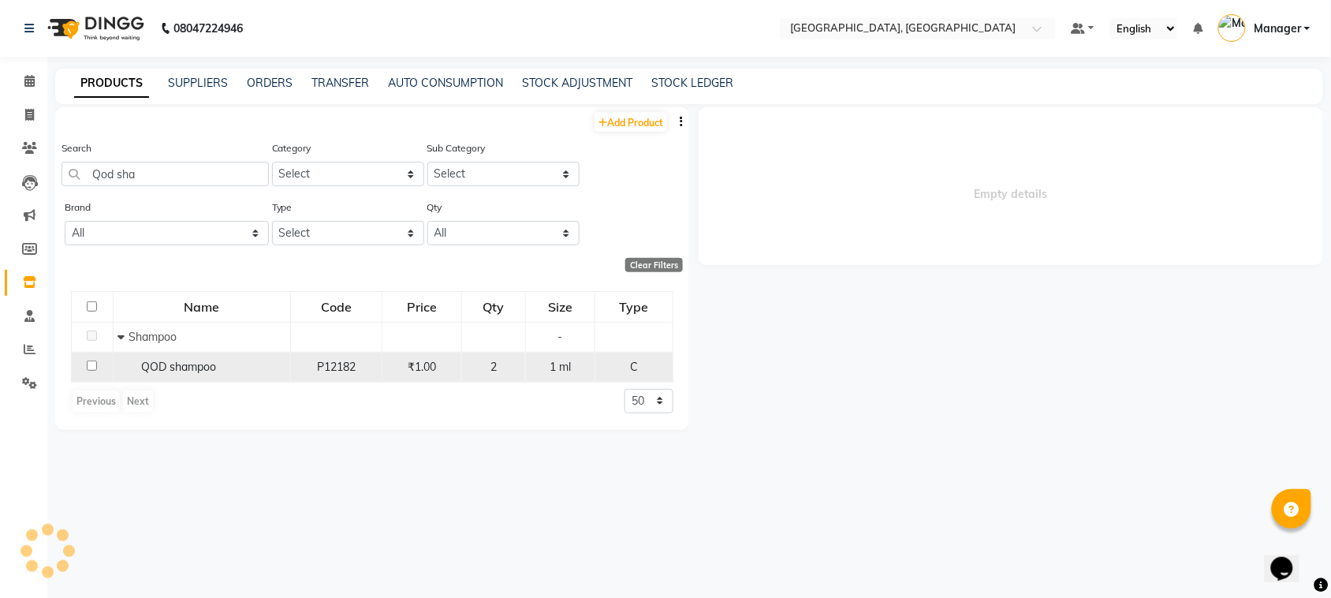
select select
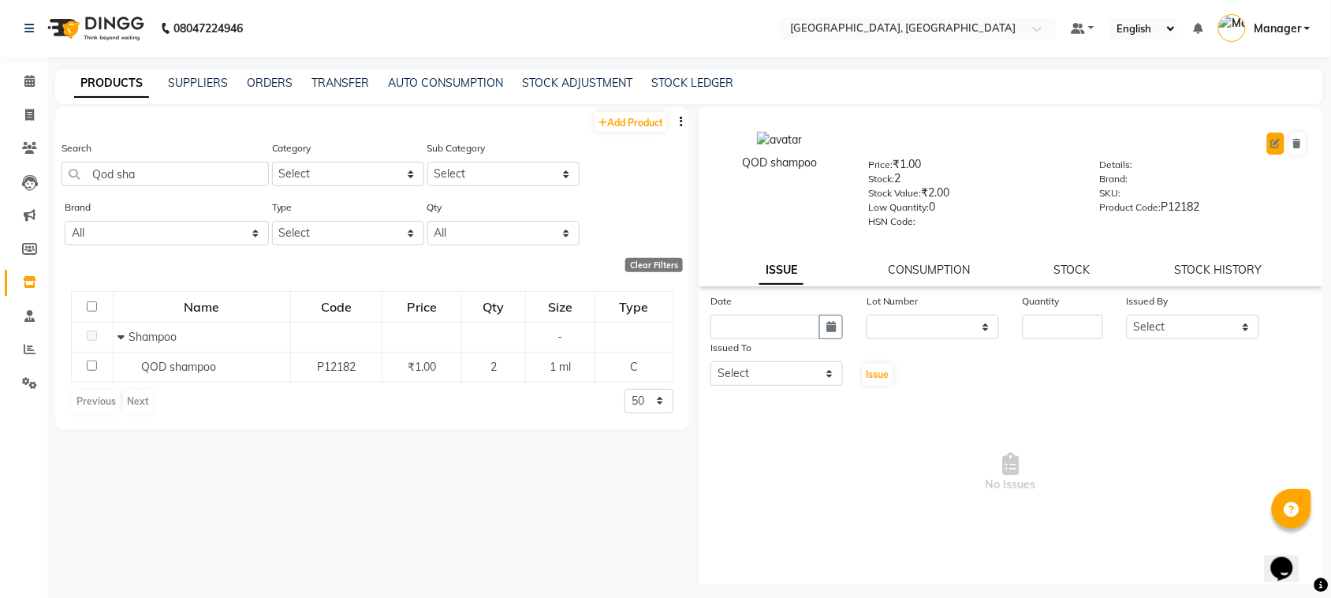
click at [1271, 140] on icon at bounding box center [1275, 143] width 9 height 9
select select "true"
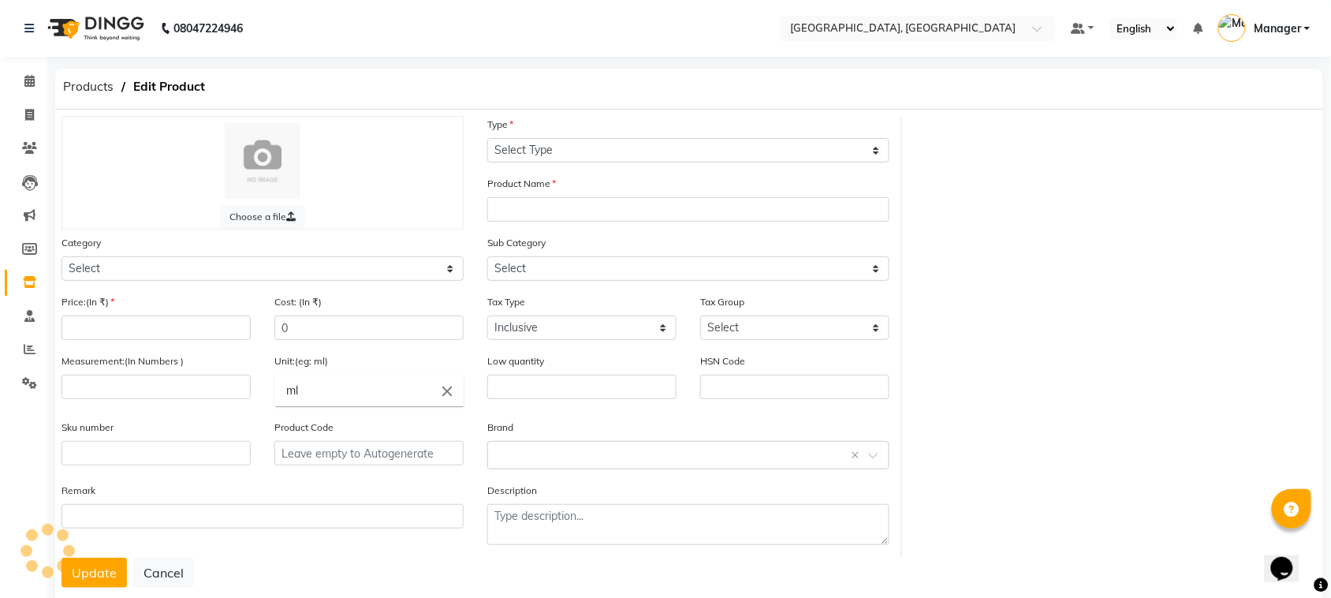
select select "C"
type input "QOD shampoo"
select select
type input "1"
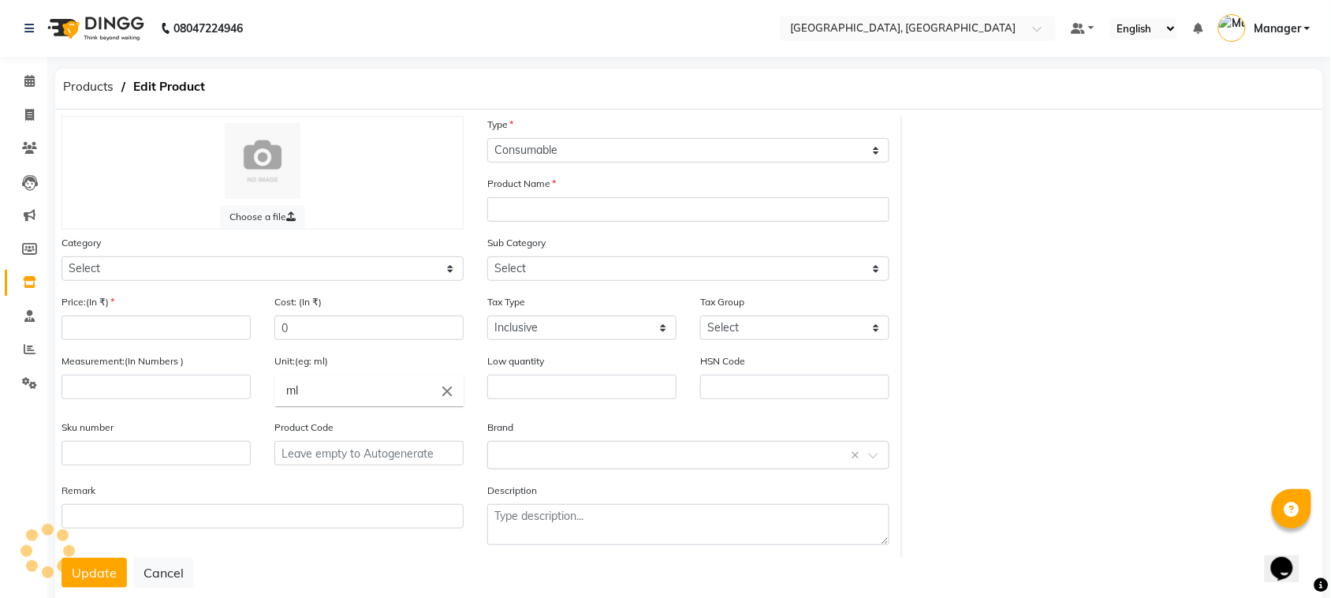
type input "0"
type input "P12182"
select select "1100"
select select "1101"
click at [22, 80] on span at bounding box center [30, 82] width 28 height 18
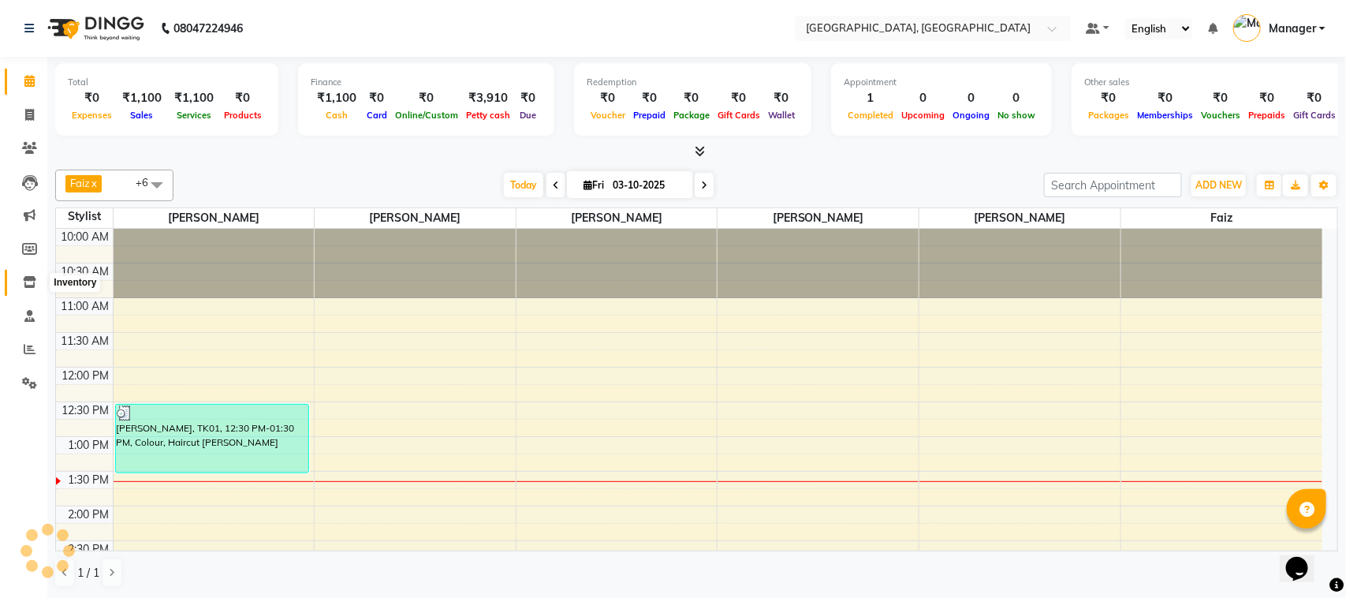
click at [16, 274] on span at bounding box center [30, 283] width 28 height 18
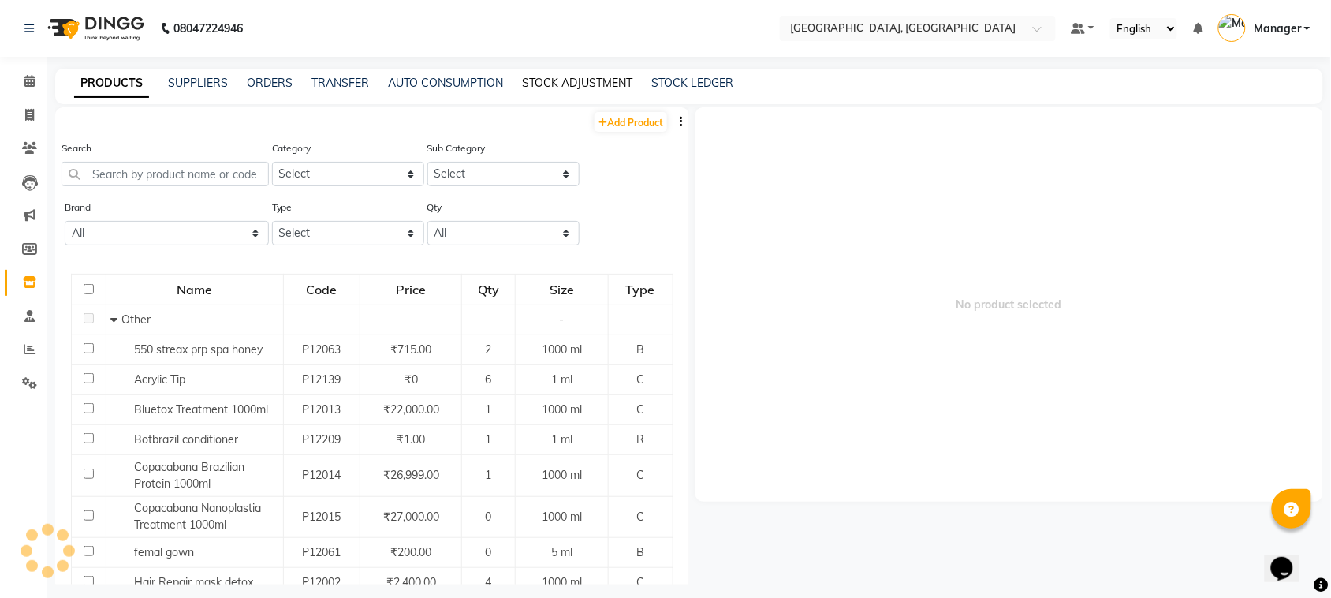
click at [556, 87] on link "STOCK ADJUSTMENT" at bounding box center [577, 83] width 110 height 14
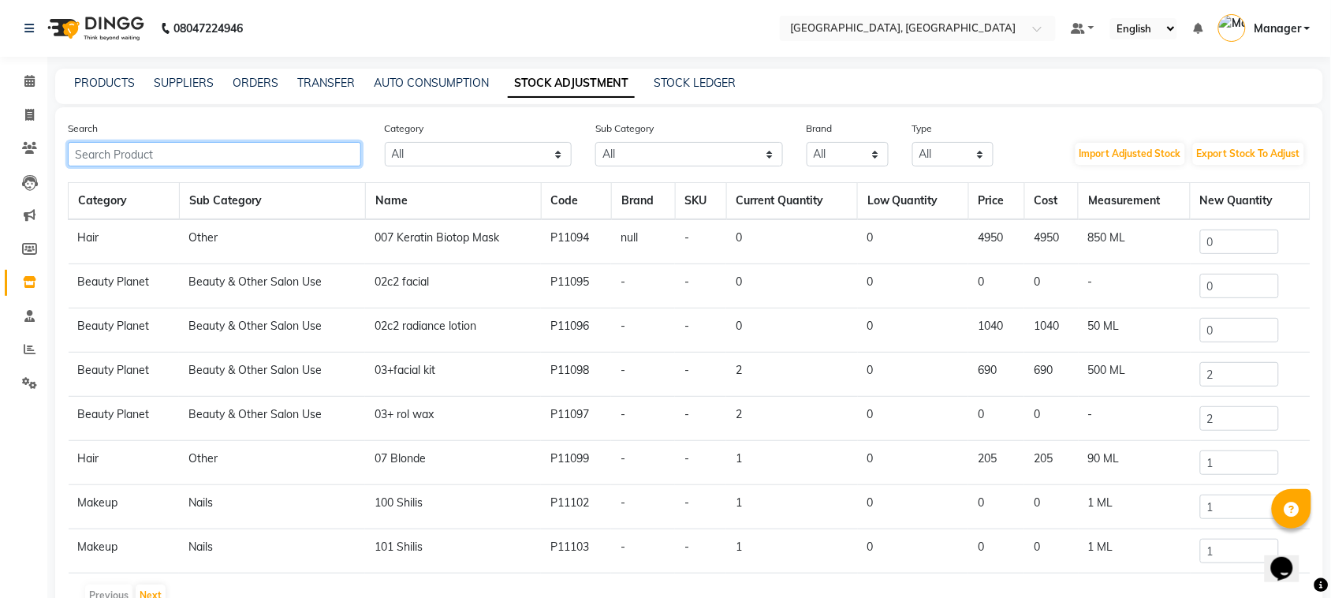
click at [290, 151] on input "text" at bounding box center [214, 154] width 293 height 24
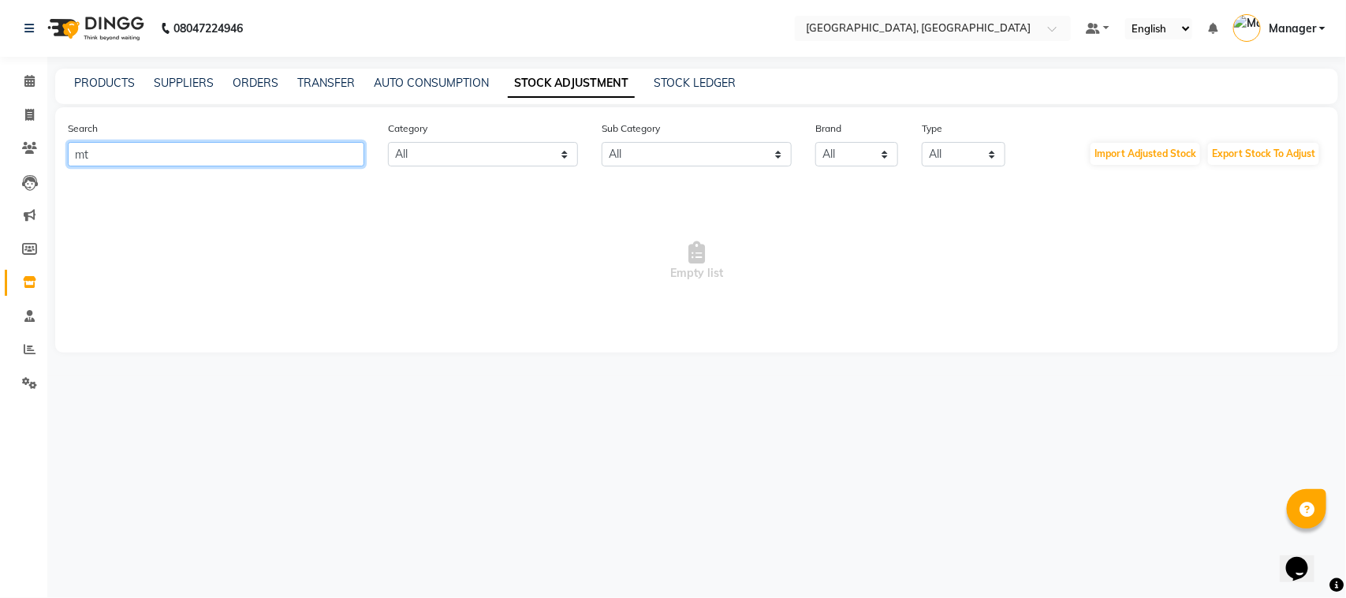
type input "m"
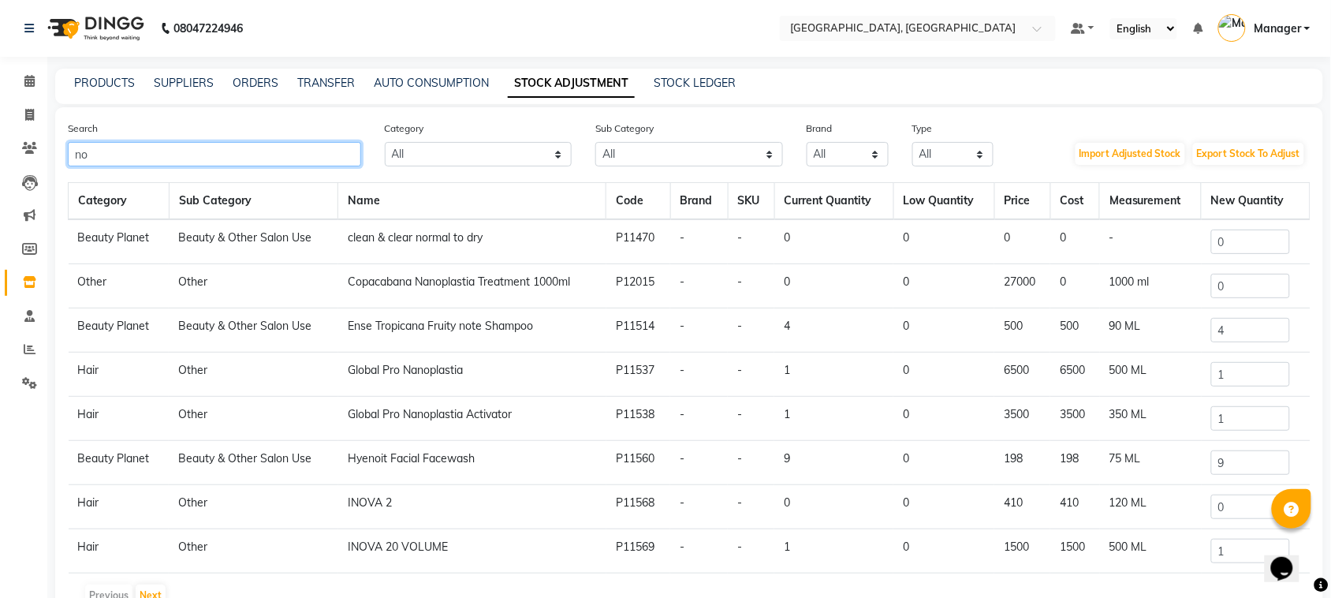
type input "n"
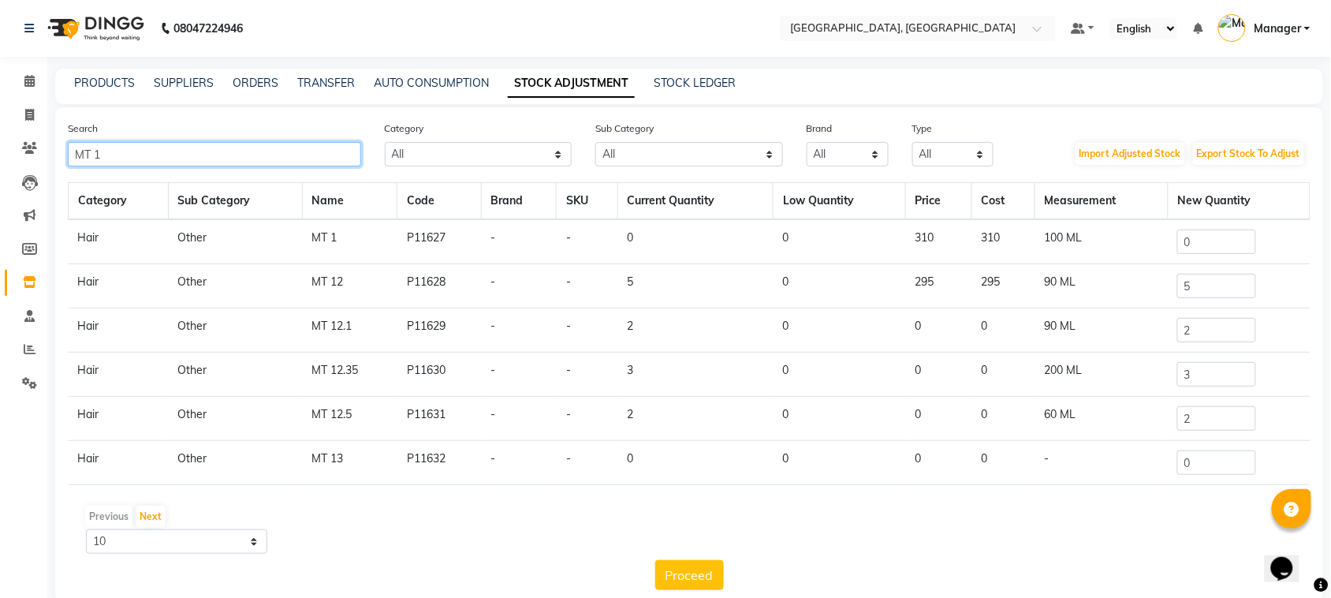
type input "MT 1"
click at [1203, 253] on td "0" at bounding box center [1239, 241] width 142 height 45
click at [1203, 245] on input "0" at bounding box center [1216, 241] width 79 height 24
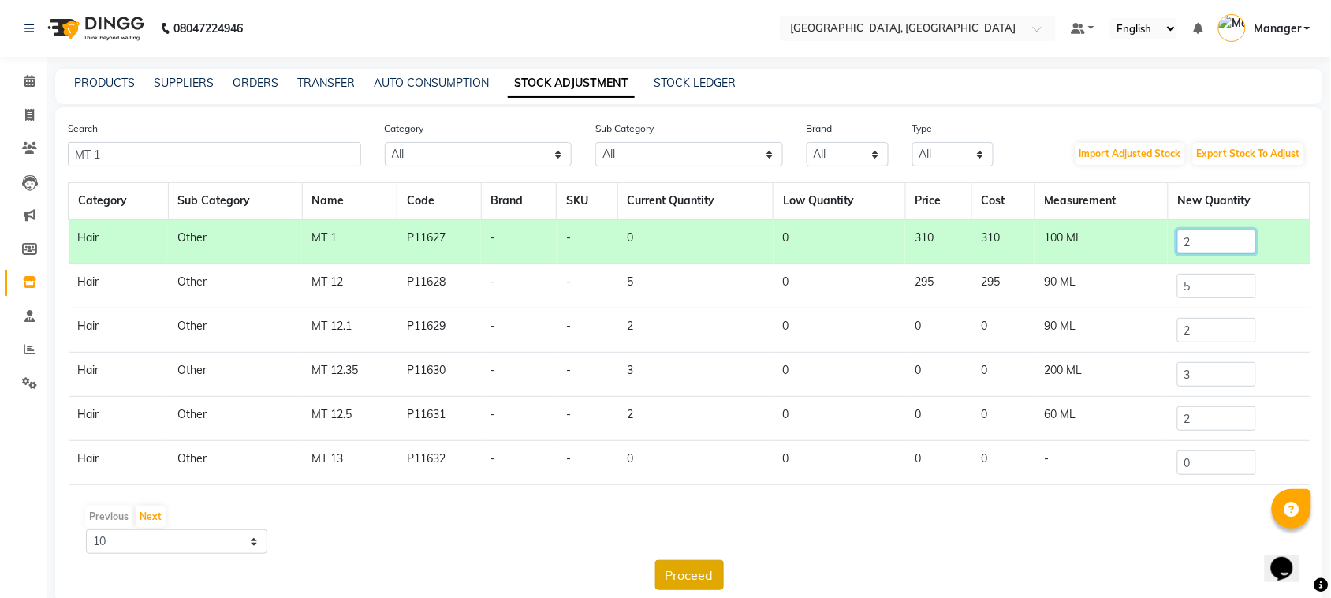
type input "2"
click at [710, 569] on button "Proceed" at bounding box center [689, 575] width 69 height 30
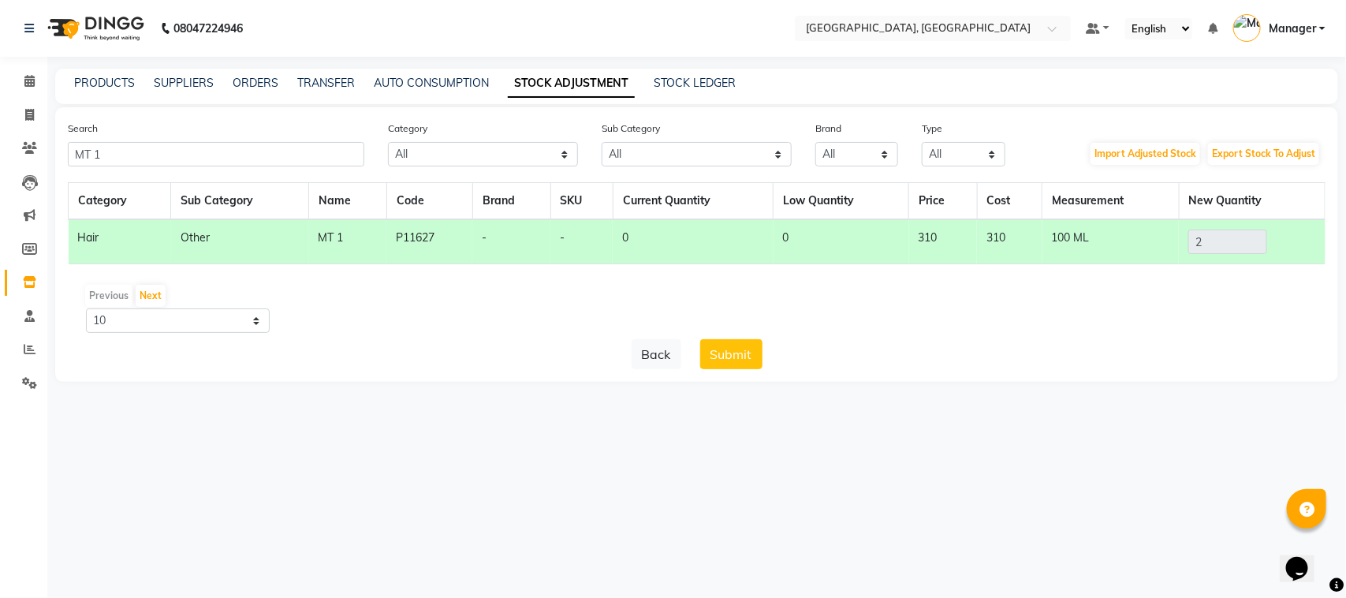
drag, startPoint x: 745, startPoint y: 340, endPoint x: 739, endPoint y: 355, distance: 16.3
click at [739, 355] on button "Submit" at bounding box center [731, 354] width 62 height 30
click at [739, 355] on div "Submit" at bounding box center [731, 354] width 62 height 30
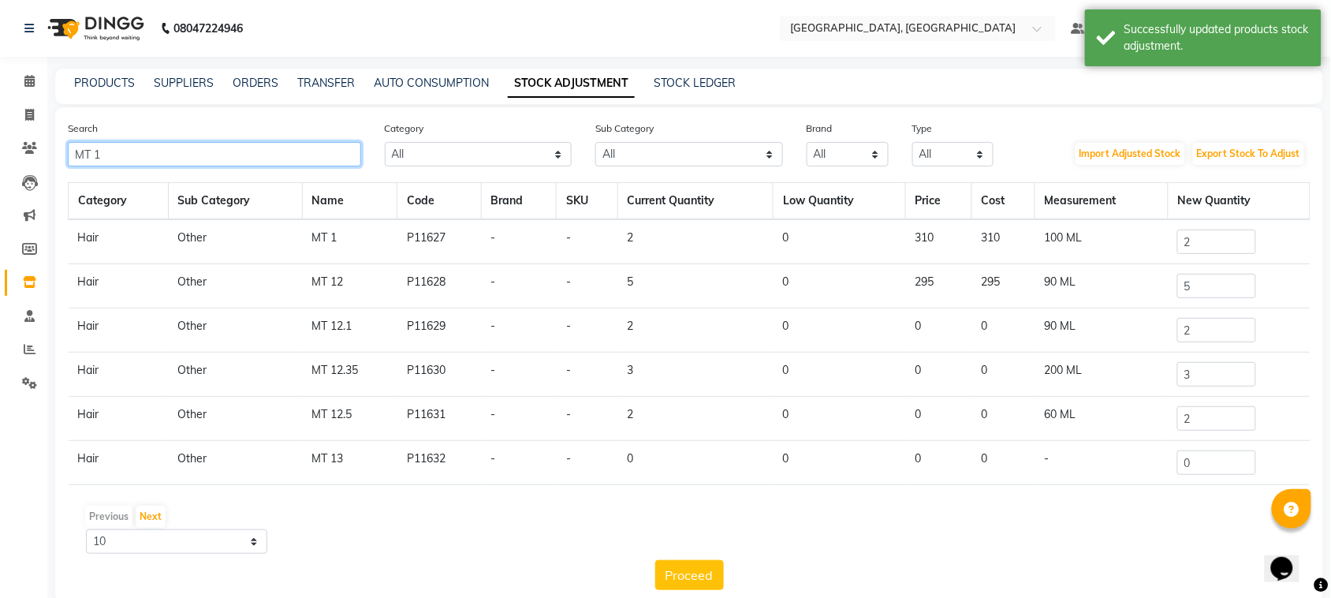
click at [201, 160] on input "MT 1" at bounding box center [214, 154] width 293 height 24
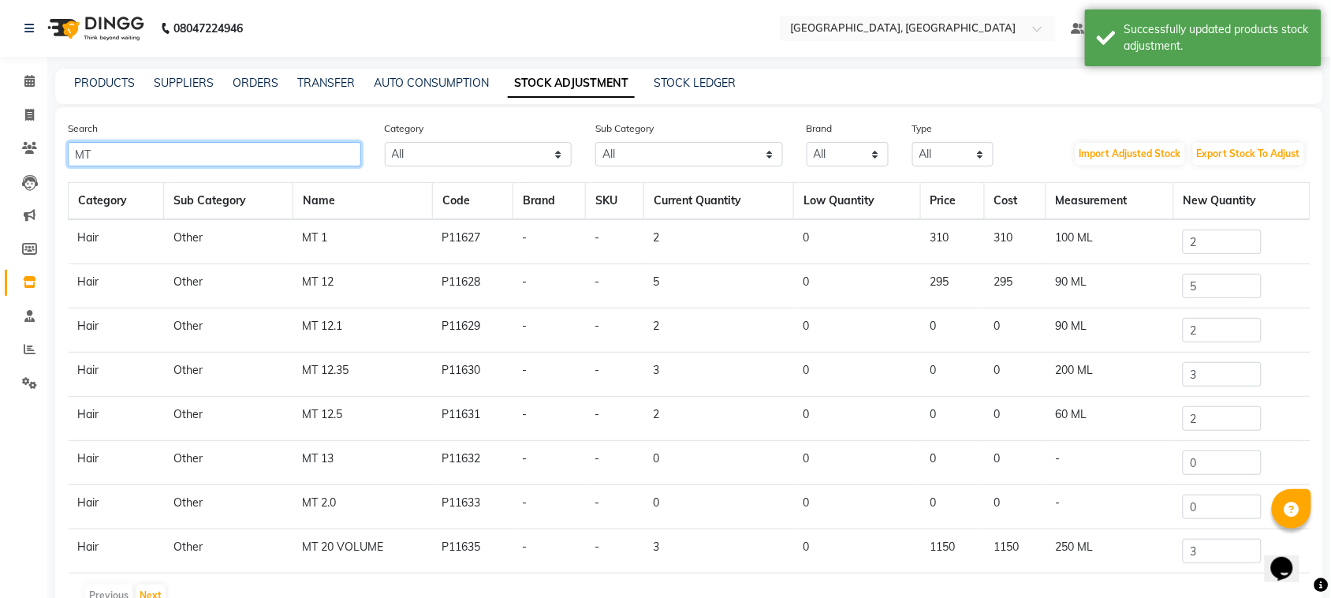
type input "M"
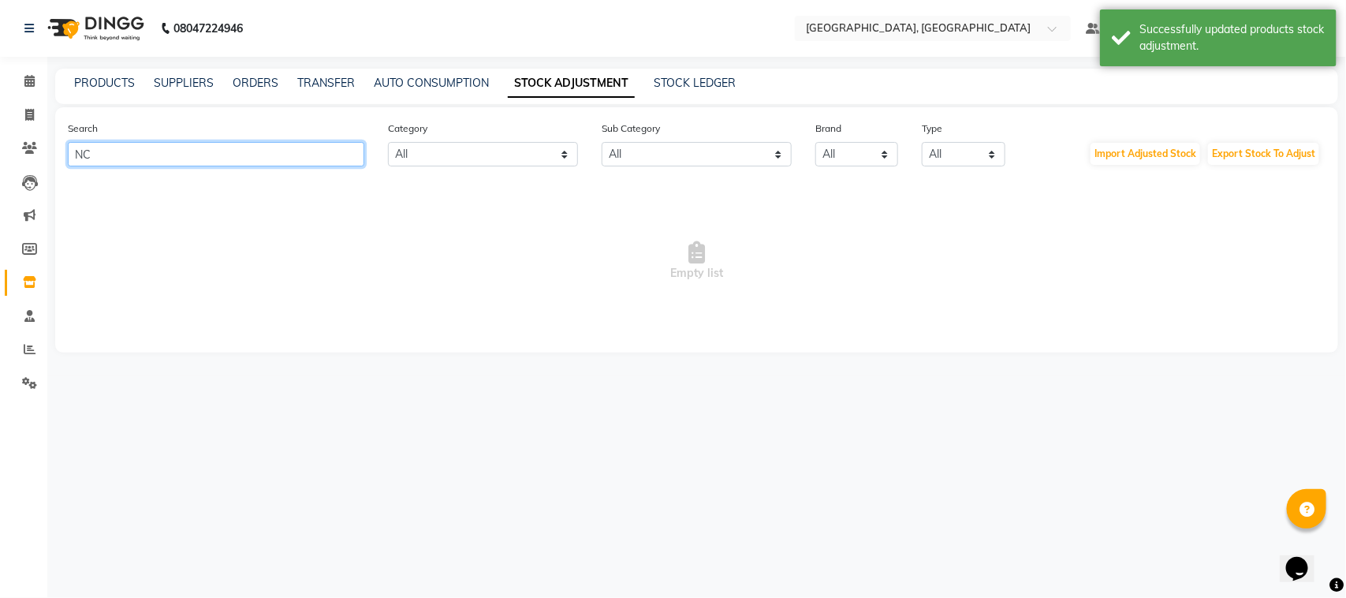
type input "N"
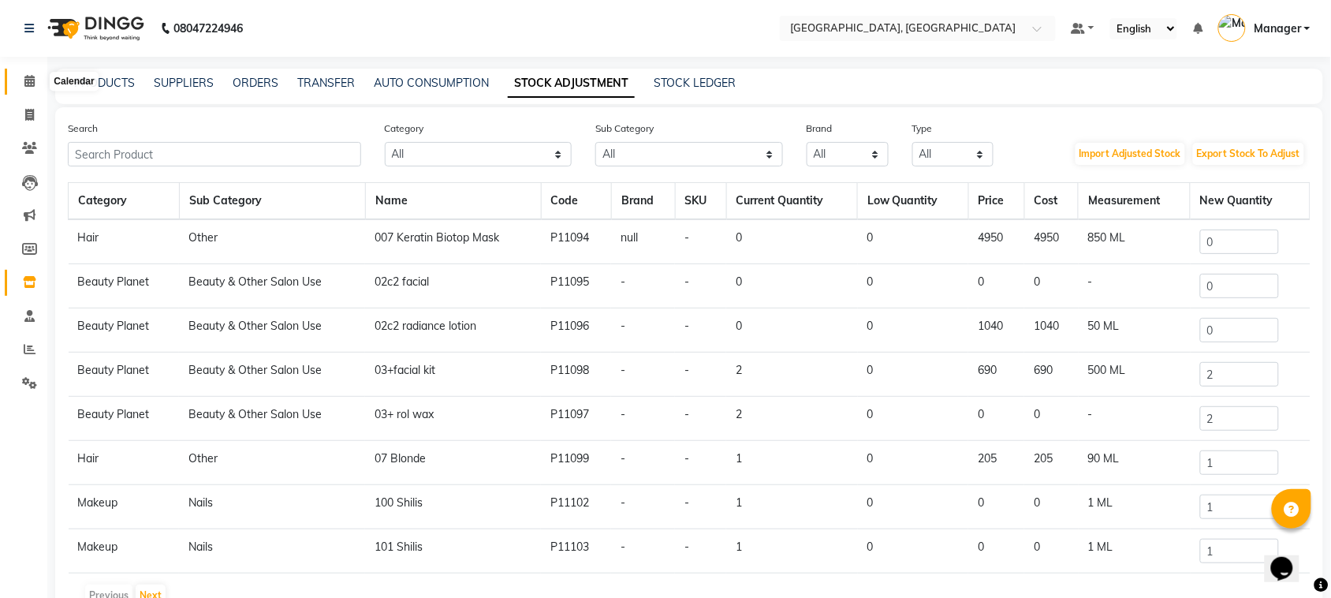
click at [22, 85] on span at bounding box center [30, 82] width 28 height 18
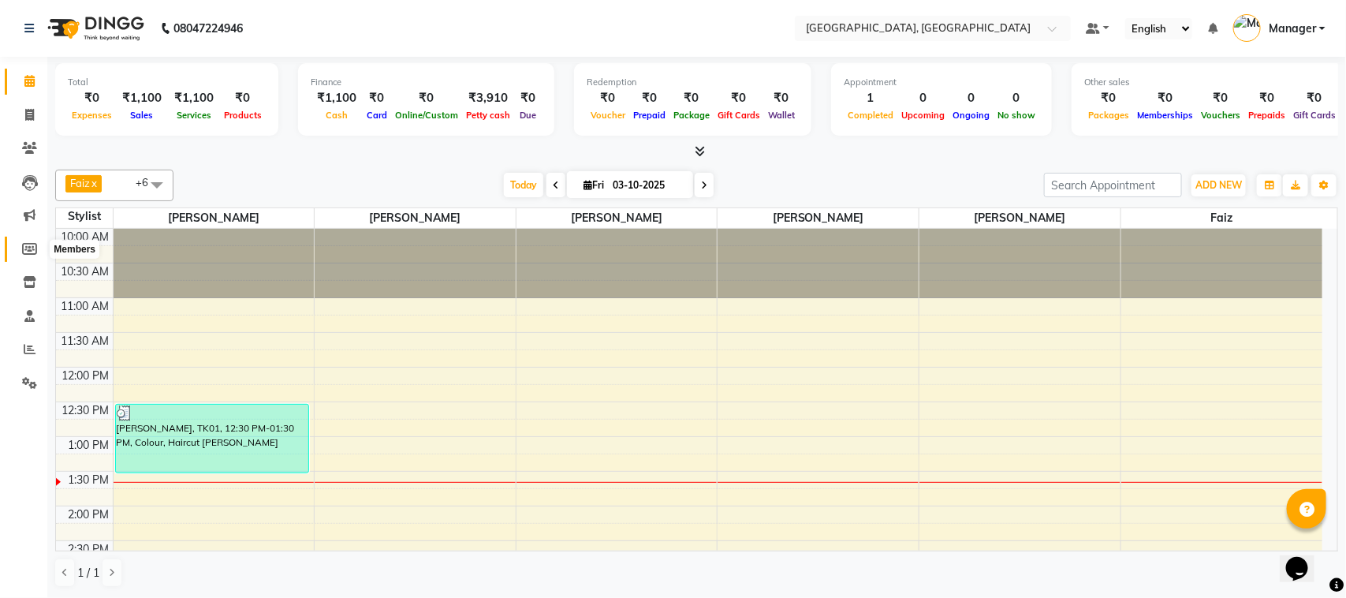
click at [26, 243] on icon at bounding box center [29, 249] width 15 height 12
select select
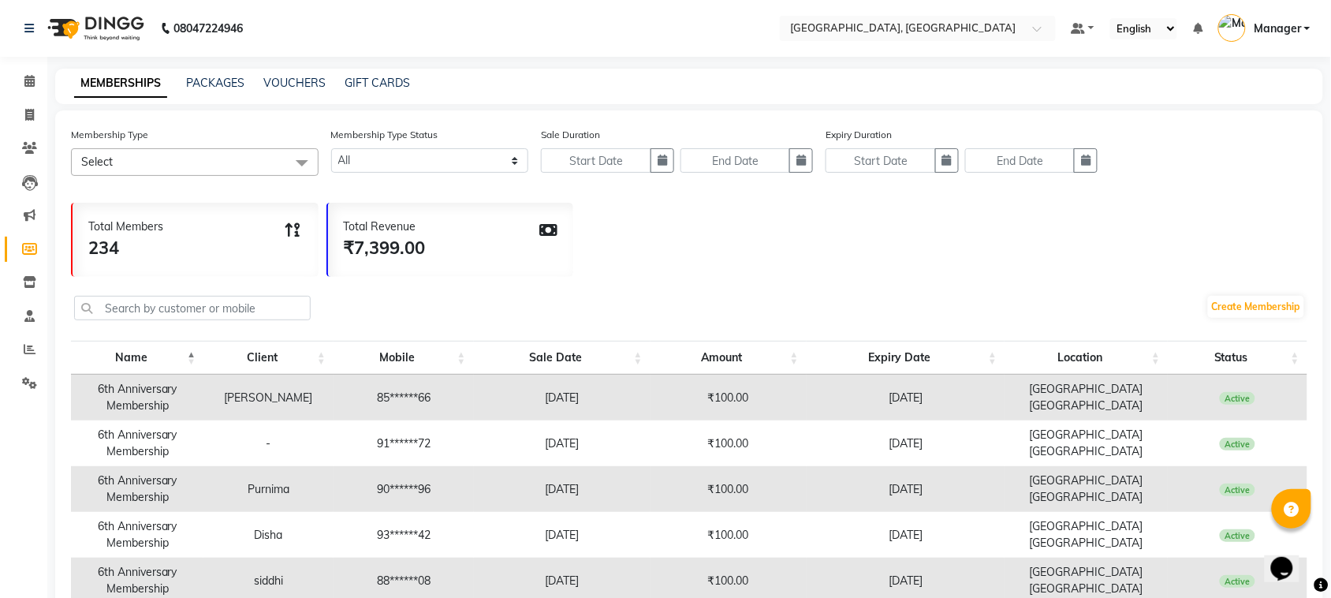
click at [1277, 25] on span "Manager" at bounding box center [1277, 29] width 47 height 17
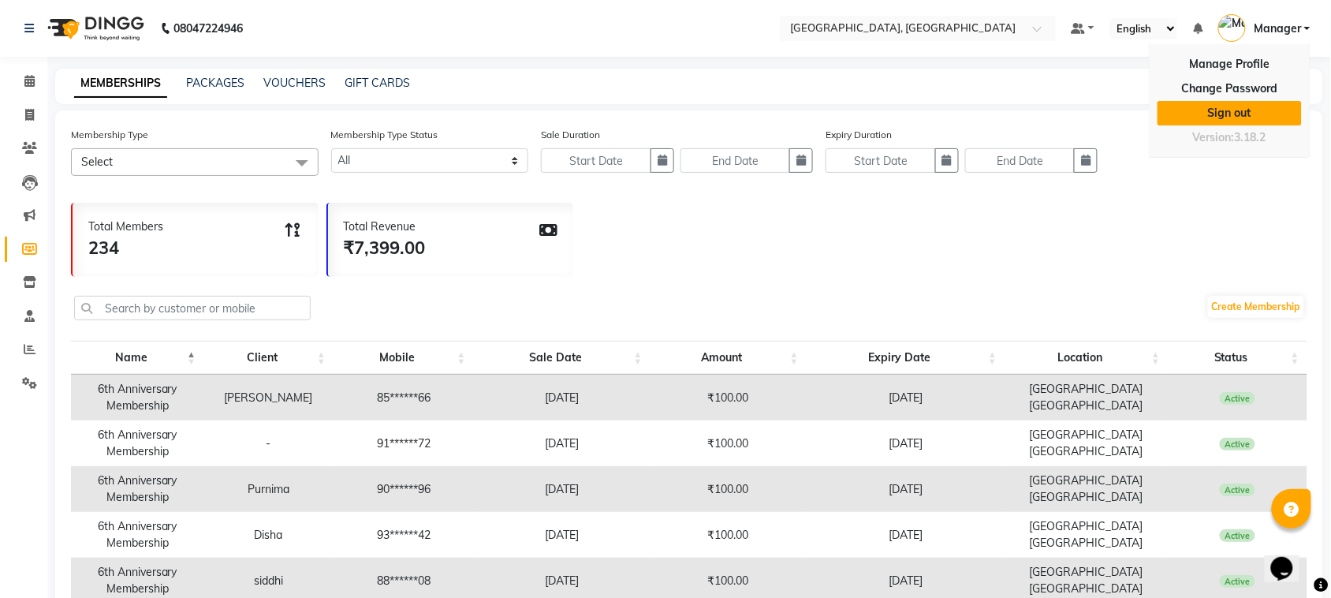
click at [1229, 120] on link "Sign out" at bounding box center [1230, 113] width 144 height 24
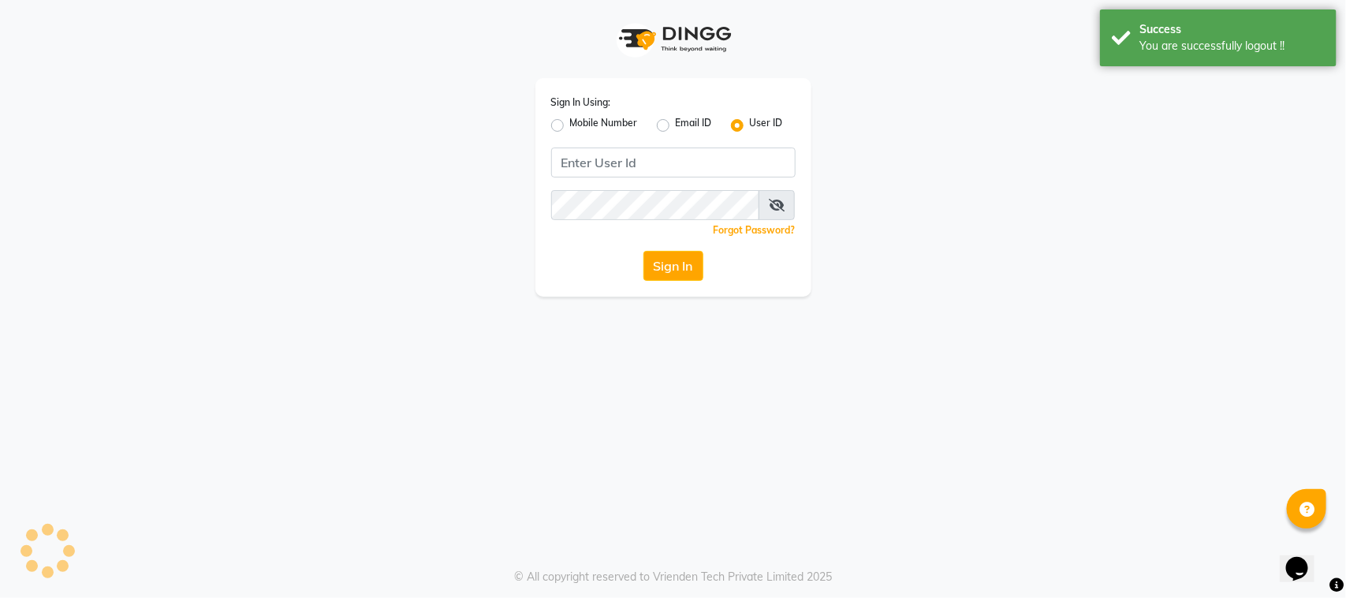
click at [1229, 120] on app-login "Sign In Using: Mobile Number Email ID User ID Remember me Forgot Password? Sign…" at bounding box center [673, 148] width 1346 height 296
click at [610, 150] on input "Username" at bounding box center [673, 162] width 244 height 30
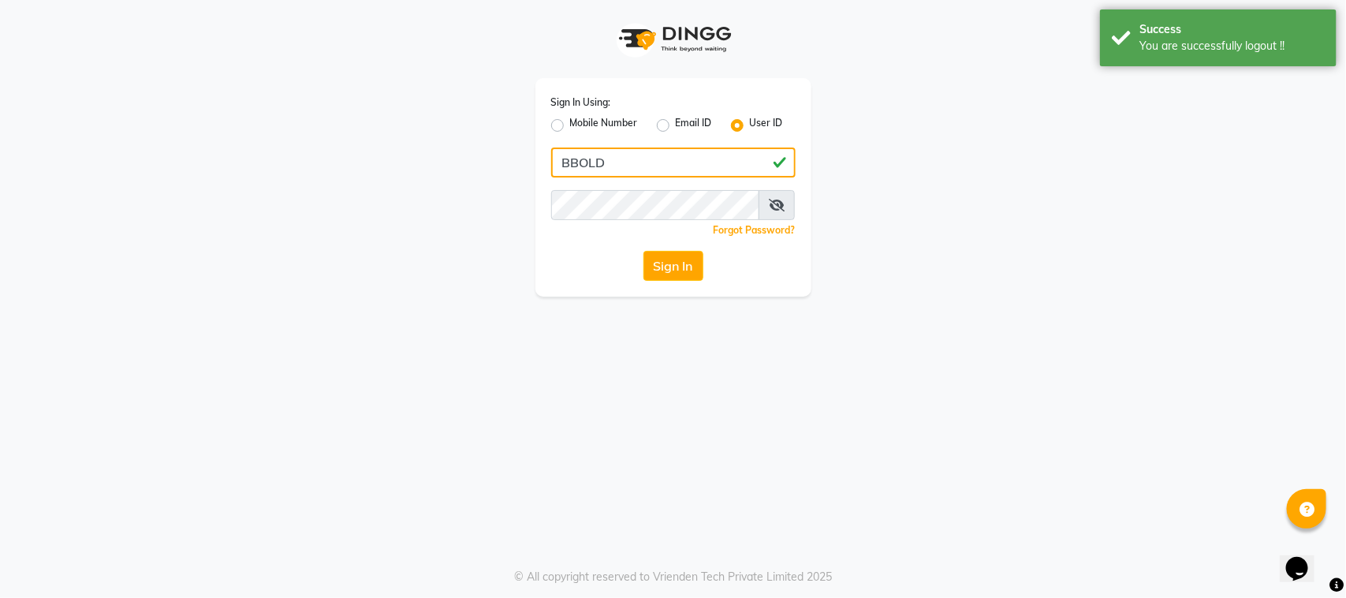
type input "BBOLD"
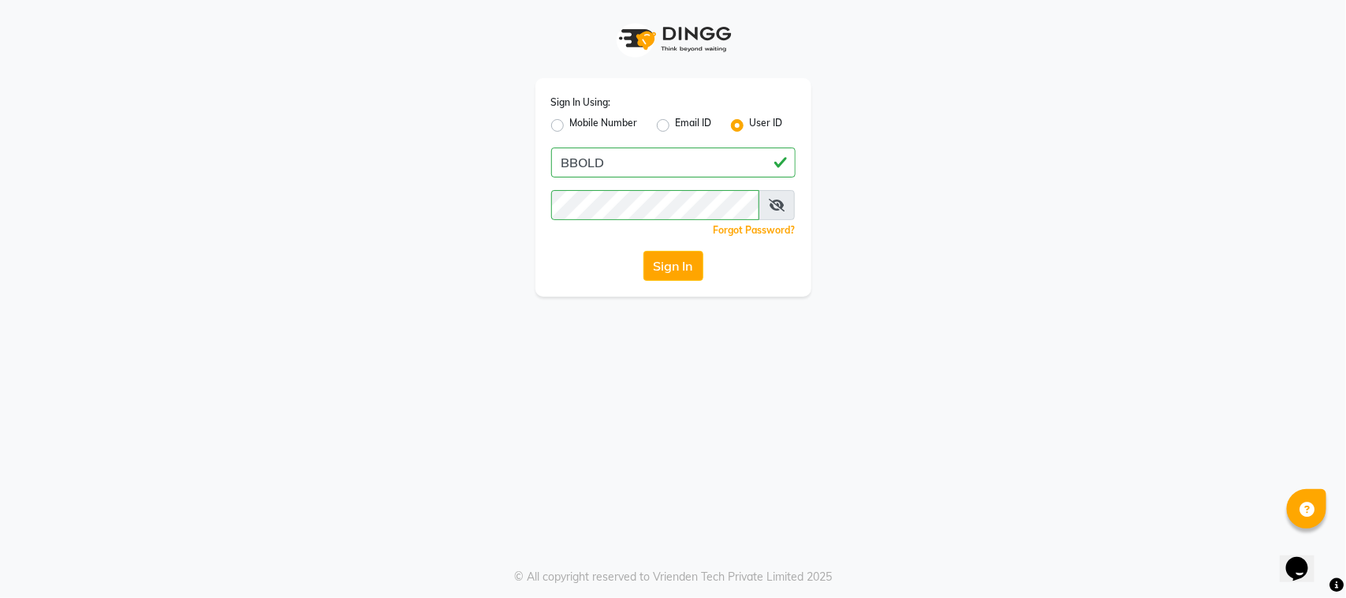
click at [777, 199] on icon at bounding box center [777, 205] width 16 height 13
click at [691, 274] on button "Sign In" at bounding box center [673, 266] width 60 height 30
